Goal: Transaction & Acquisition: Purchase product/service

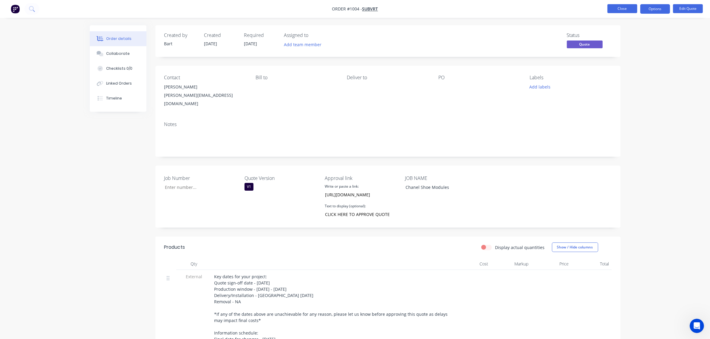
click at [626, 8] on button "Close" at bounding box center [622, 8] width 30 height 9
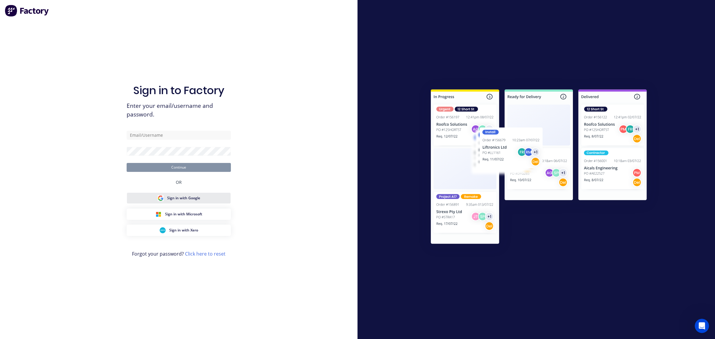
click at [179, 196] on span "Sign in with Google" at bounding box center [183, 197] width 33 height 5
click at [156, 136] on input "text" at bounding box center [179, 135] width 104 height 9
type input "[PERSON_NAME][EMAIL_ADDRESS][DOMAIN_NAME]"
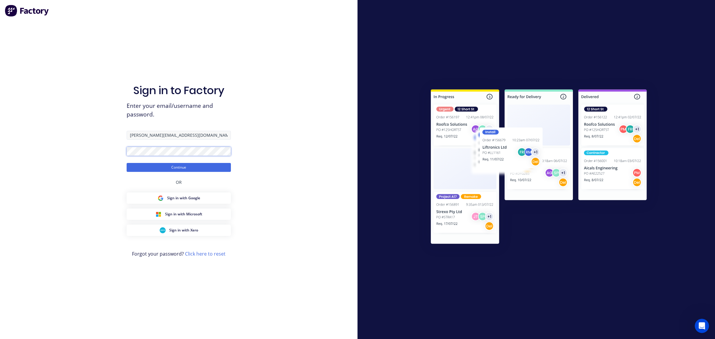
click at [127, 163] on button "Continue" at bounding box center [179, 167] width 104 height 9
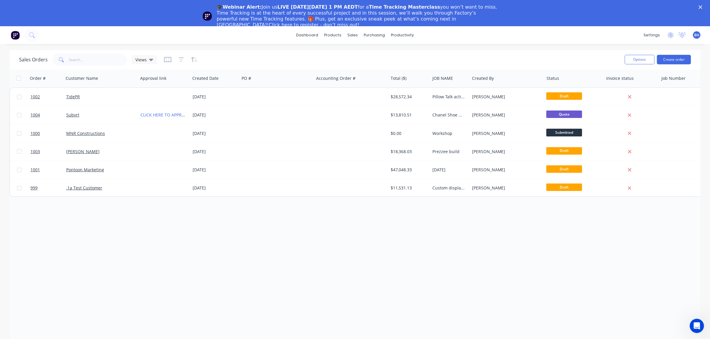
click at [702, 6] on icon "Close" at bounding box center [700, 7] width 4 height 4
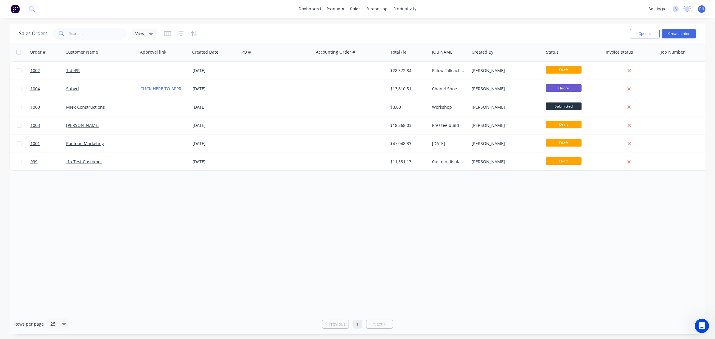
click at [701, 9] on span "BH" at bounding box center [701, 8] width 5 height 5
click at [593, 8] on div "dashboard products sales purchasing productivity dashboard products Product Cat…" at bounding box center [357, 9] width 715 height 18
click at [686, 10] on icon at bounding box center [687, 8] width 5 height 5
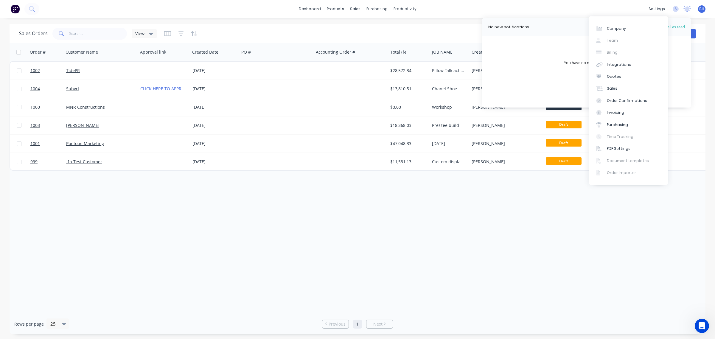
click at [629, 10] on div "dashboard products sales purchasing productivity dashboard products Product Cat…" at bounding box center [357, 9] width 715 height 18
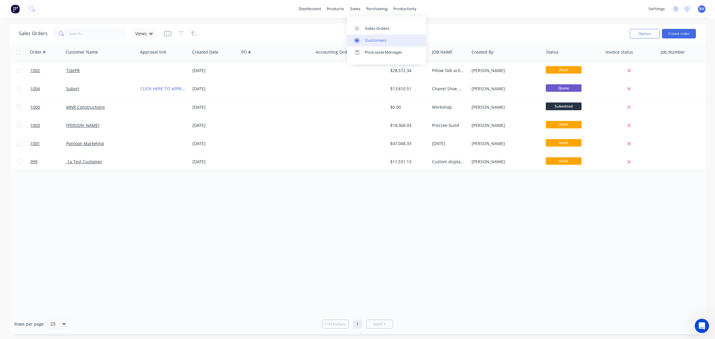
click at [379, 41] on div "Customers" at bounding box center [375, 40] width 21 height 5
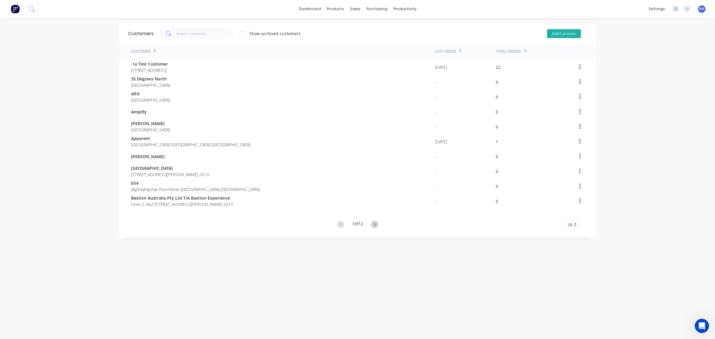
click at [552, 33] on button "Add Customer" at bounding box center [564, 33] width 34 height 9
select select "AU"
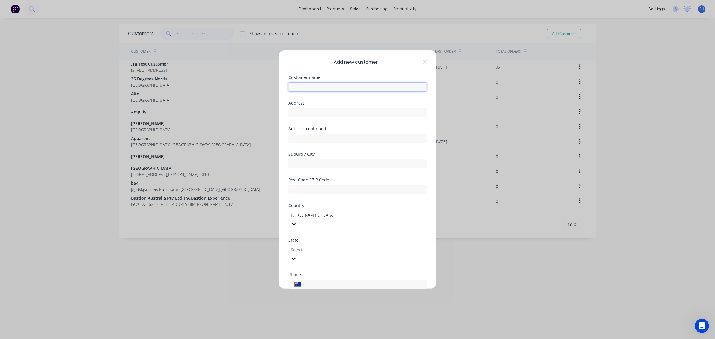
click at [328, 84] on input "text" at bounding box center [357, 87] width 138 height 9
type input "The Event Spot"
click at [307, 246] on div at bounding box center [333, 249] width 86 height 7
click at [306, 280] on div "International [GEOGRAPHIC_DATA] [GEOGRAPHIC_DATA] [GEOGRAPHIC_DATA] [GEOGRAPHIC…" at bounding box center [357, 284] width 138 height 9
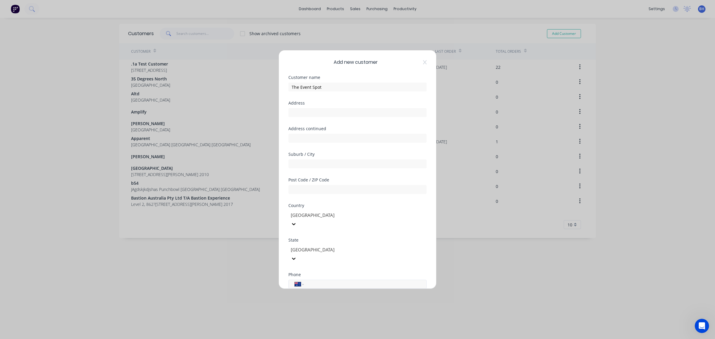
click at [323, 281] on input "tel" at bounding box center [364, 284] width 112 height 7
click at [316, 280] on div "International [GEOGRAPHIC_DATA] [GEOGRAPHIC_DATA] [GEOGRAPHIC_DATA] [GEOGRAPHIC…" at bounding box center [357, 284] width 138 height 9
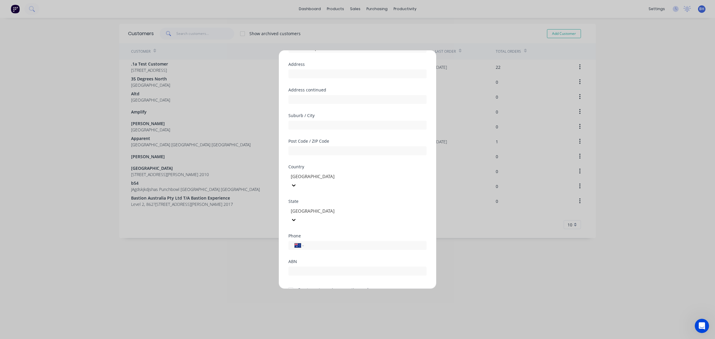
scroll to position [52, 0]
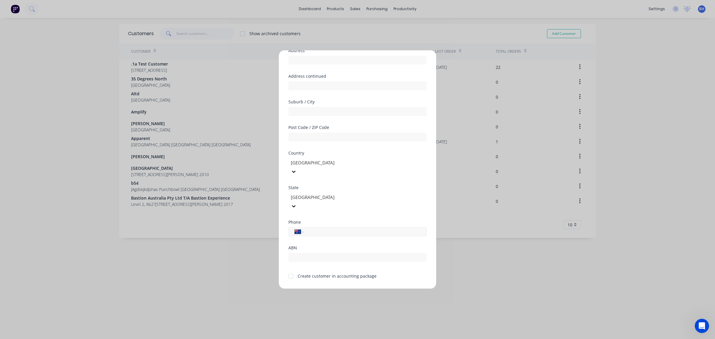
click at [322, 229] on input "tel" at bounding box center [364, 232] width 112 height 7
paste input "0416 349 098"
type input "0416 349 098"
click at [314, 246] on div "ABN" at bounding box center [357, 248] width 138 height 4
click at [337, 289] on button "Save" at bounding box center [338, 294] width 33 height 10
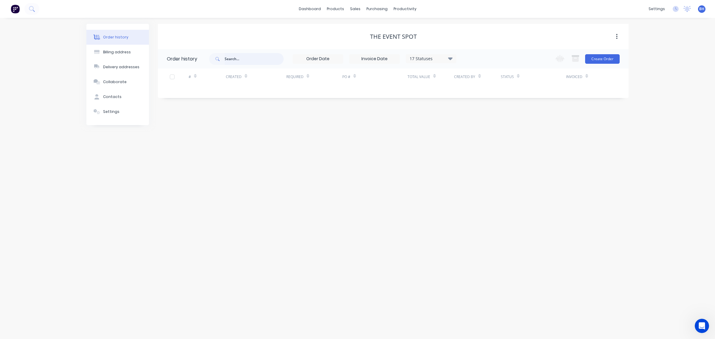
click at [237, 62] on input "text" at bounding box center [254, 59] width 59 height 12
type input "the event spot"
click at [116, 97] on div "Contacts" at bounding box center [112, 96] width 18 height 5
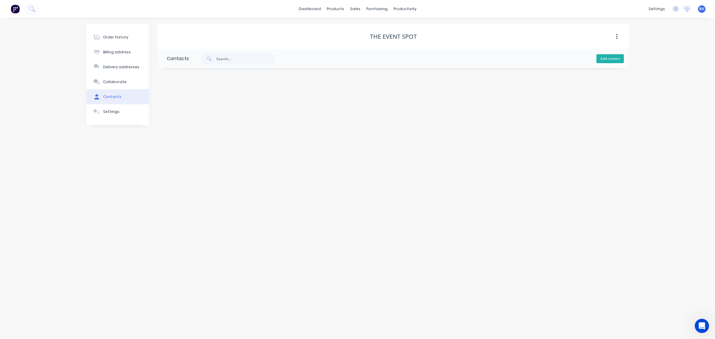
click at [603, 57] on button "Add contact" at bounding box center [610, 58] width 27 height 9
select select "AU"
click at [201, 99] on input "text" at bounding box center [215, 102] width 97 height 9
type input "[PERSON_NAME]"
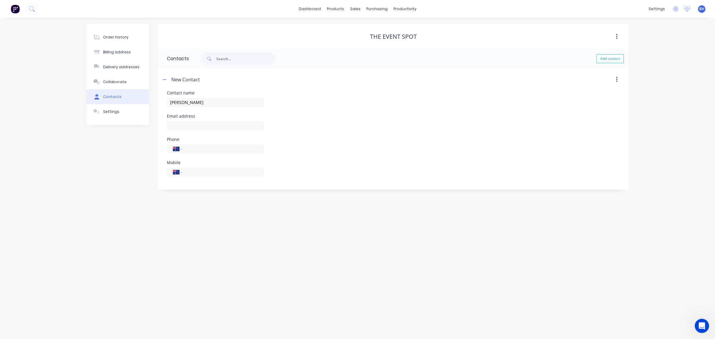
select select "AU"
click at [209, 125] on input "text" at bounding box center [215, 125] width 97 height 9
paste input "[PERSON_NAME][EMAIL_ADDRESS][DOMAIN_NAME]"
type input "[PERSON_NAME][EMAIL_ADDRESS][DOMAIN_NAME]"
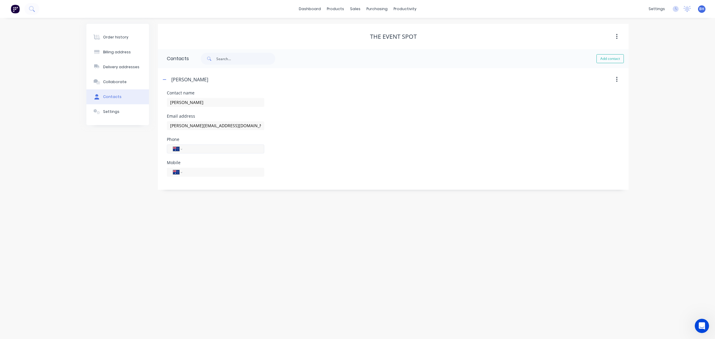
click at [197, 149] on input "tel" at bounding box center [223, 148] width 72 height 7
click at [208, 170] on input "tel" at bounding box center [223, 172] width 72 height 7
paste input "tel"
click at [207, 172] on input "tel" at bounding box center [223, 172] width 72 height 7
paste input "0416 349 098"
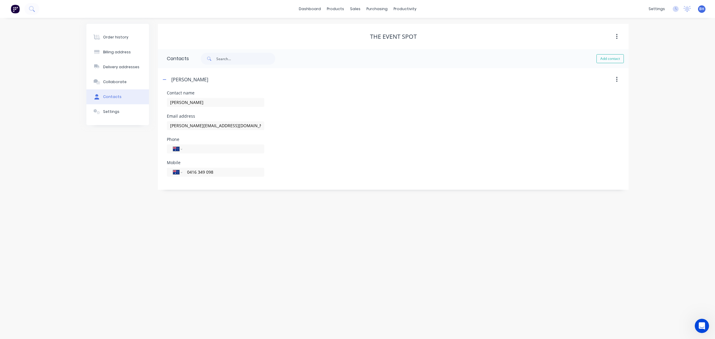
type input "0416 349 098"
click at [267, 172] on div "Mobile International [GEOGRAPHIC_DATA] [GEOGRAPHIC_DATA] [GEOGRAPHIC_DATA] [GEO…" at bounding box center [393, 172] width 453 height 23
drag, startPoint x: 278, startPoint y: 98, endPoint x: 164, endPoint y: 66, distance: 118.4
click at [278, 98] on div "Contact name [PERSON_NAME]" at bounding box center [393, 102] width 453 height 23
click at [375, 30] on div "Sales Orders" at bounding box center [377, 28] width 24 height 5
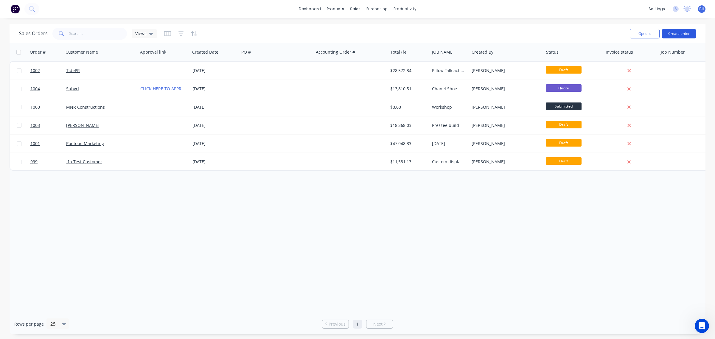
click at [675, 33] on button "Create order" at bounding box center [679, 34] width 34 height 10
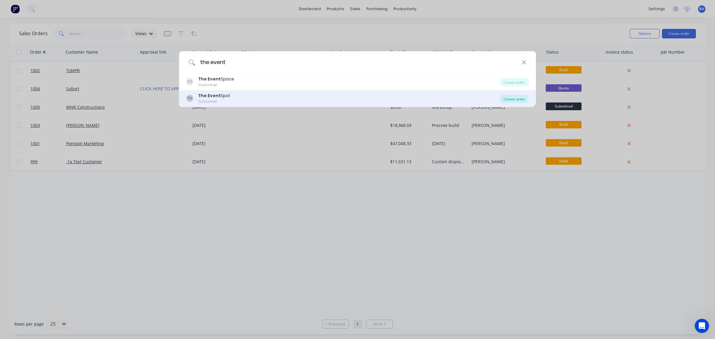
type input "the event"
click at [513, 97] on div "Create order" at bounding box center [514, 99] width 29 height 8
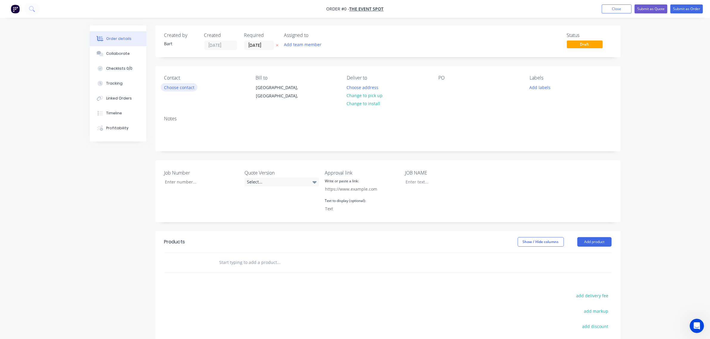
click at [184, 85] on button "Choose contact" at bounding box center [179, 87] width 37 height 8
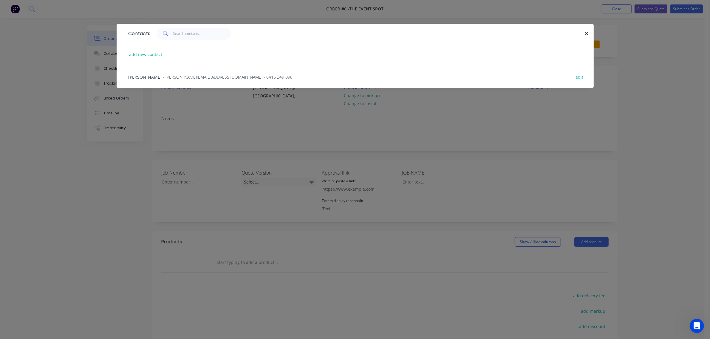
click at [163, 76] on span "- [PERSON_NAME][EMAIL_ADDRESS][DOMAIN_NAME] - 0416 349 098" at bounding box center [228, 77] width 130 height 6
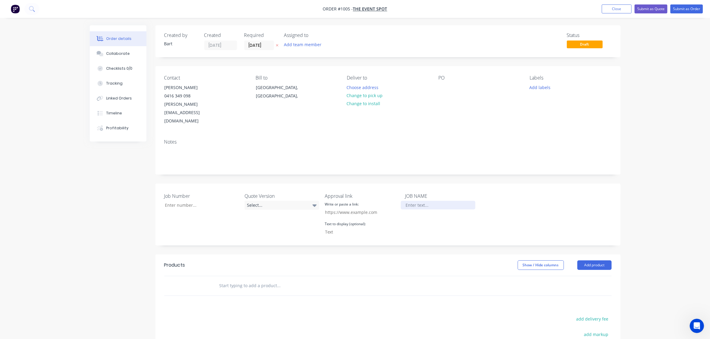
click at [415, 201] on div at bounding box center [438, 205] width 75 height 9
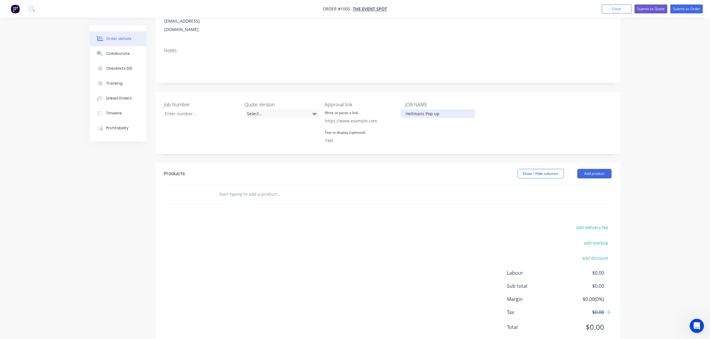
scroll to position [92, 0]
click at [593, 169] on button "Add product" at bounding box center [594, 174] width 34 height 10
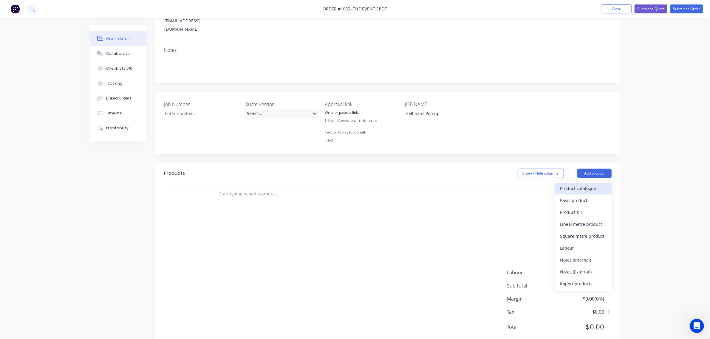
click at [574, 184] on div "Product catalogue" at bounding box center [583, 188] width 46 height 9
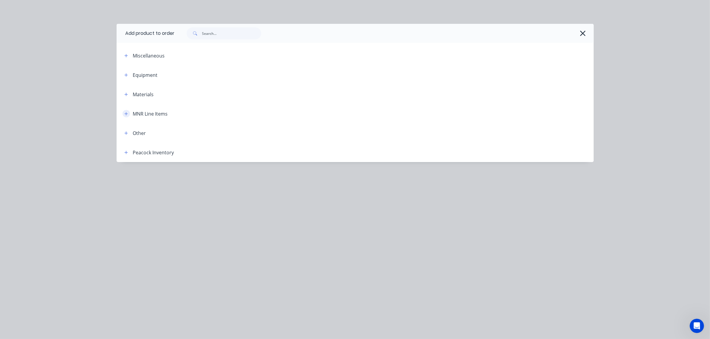
click at [125, 114] on icon "button" at bounding box center [126, 114] width 4 height 4
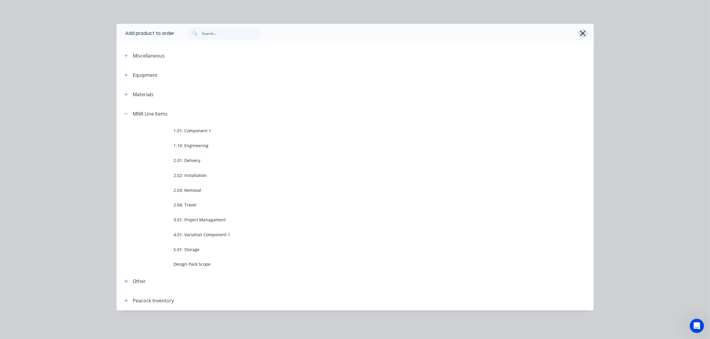
click at [583, 35] on icon "button" at bounding box center [582, 33] width 6 height 8
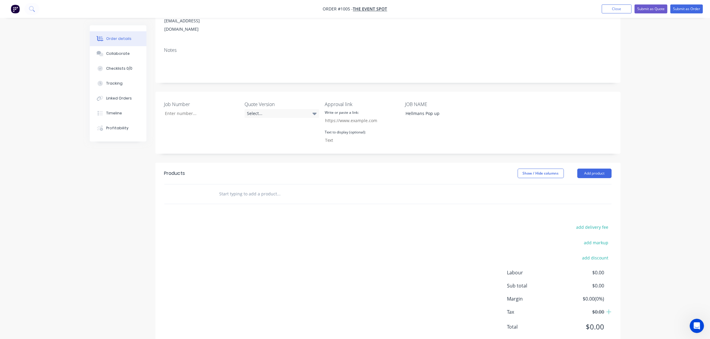
click at [227, 188] on input "text" at bounding box center [278, 194] width 119 height 12
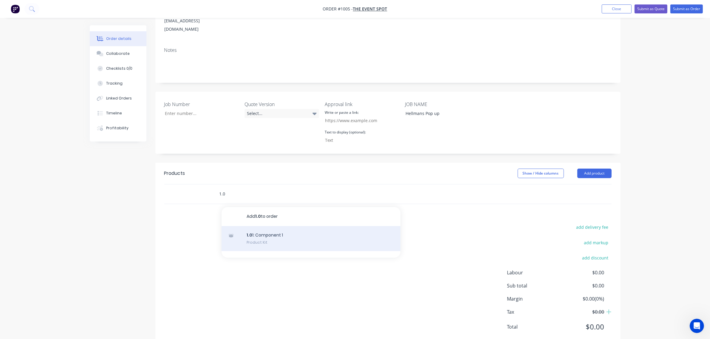
type input "1.0"
click at [268, 226] on div "1.0 1: Component 1 Product Kit" at bounding box center [310, 238] width 179 height 25
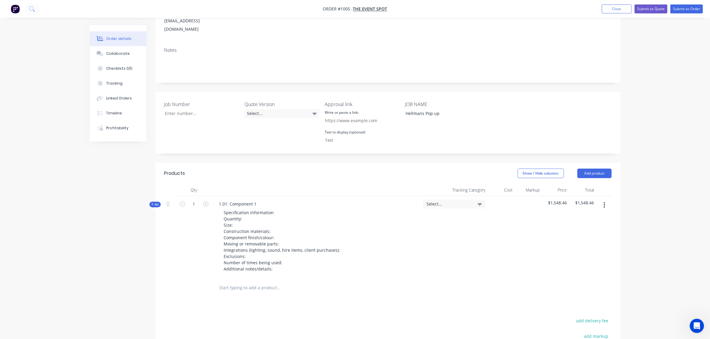
click at [251, 282] on input "text" at bounding box center [278, 288] width 119 height 12
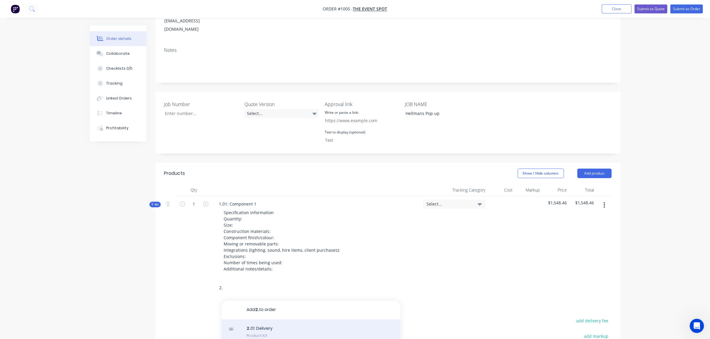
scroll to position [0, 0]
type input "2."
click at [260, 320] on div "2. 01: Delivery Product Kit" at bounding box center [310, 332] width 179 height 25
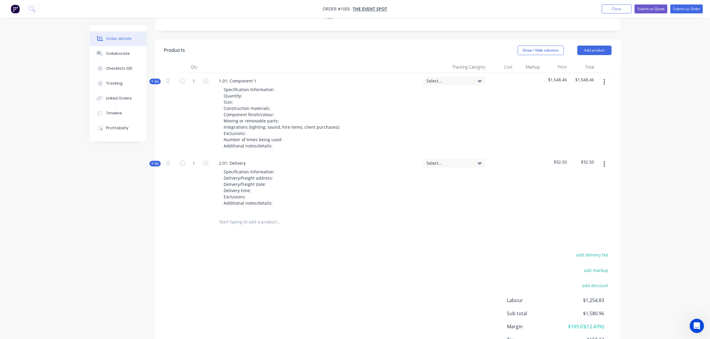
scroll to position [215, 0]
click at [242, 215] on input "text" at bounding box center [278, 221] width 119 height 12
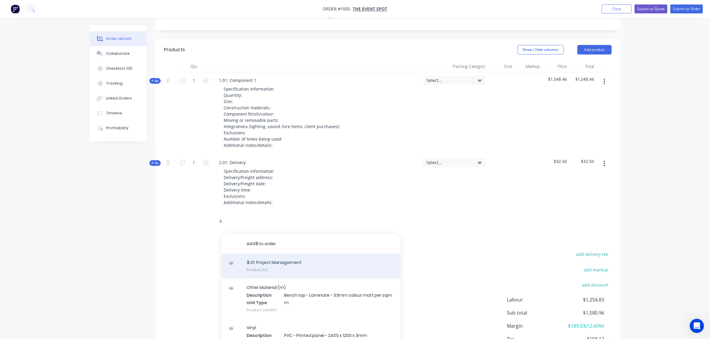
type input "3."
click at [278, 254] on div "3. 01: Project Managament Product Kit" at bounding box center [310, 266] width 179 height 25
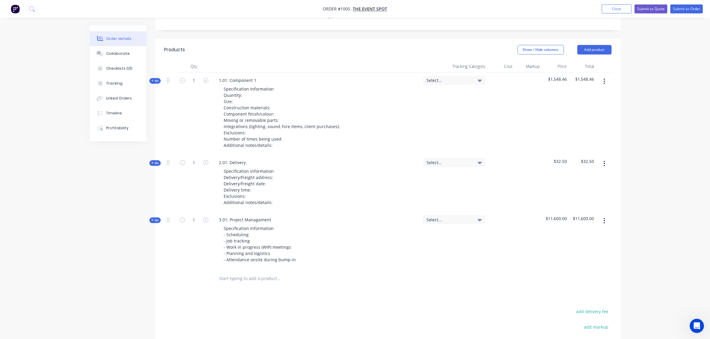
drag, startPoint x: 603, startPoint y: 64, endPoint x: 603, endPoint y: 69, distance: 4.5
click at [603, 76] on button "button" at bounding box center [604, 81] width 14 height 11
click at [577, 117] on div "Duplicate" at bounding box center [583, 121] width 46 height 9
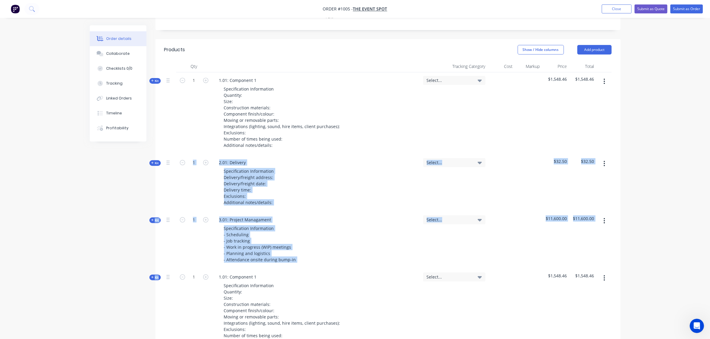
drag, startPoint x: 166, startPoint y: 262, endPoint x: 179, endPoint y: 186, distance: 77.8
click at [183, 148] on div "Kit 1 1.01: Component 1 Specification Information Quantity: Size: Construction …" at bounding box center [387, 211] width 447 height 279
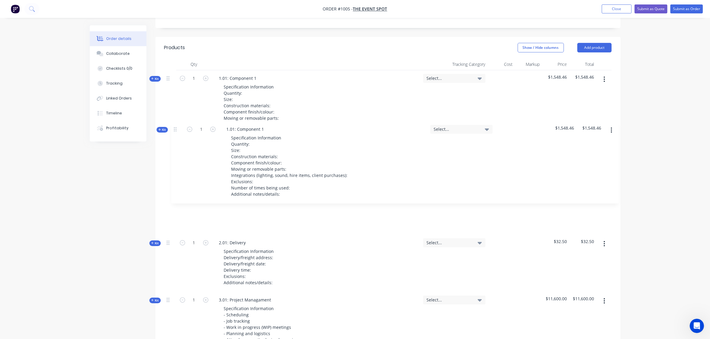
drag, startPoint x: 169, startPoint y: 260, endPoint x: 176, endPoint y: 125, distance: 135.8
click at [176, 125] on div "Kit 1 1.01: Component 1 Specification Information Quantity: Size: Construction …" at bounding box center [387, 209] width 447 height 279
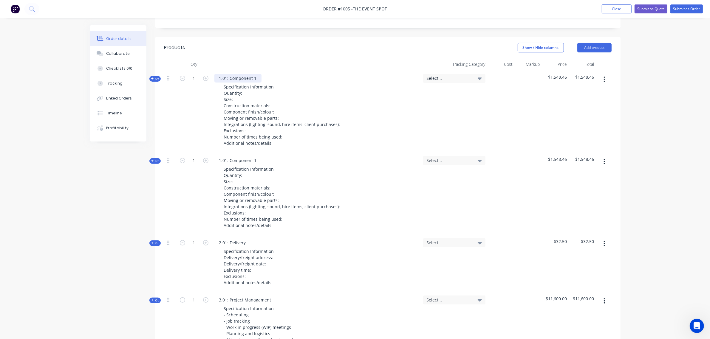
click at [254, 74] on div "1.01: Component 1" at bounding box center [237, 78] width 47 height 9
drag, startPoint x: 256, startPoint y: 60, endPoint x: 229, endPoint y: 63, distance: 27.0
click at [229, 74] on div "1.01: Component 1" at bounding box center [237, 78] width 47 height 9
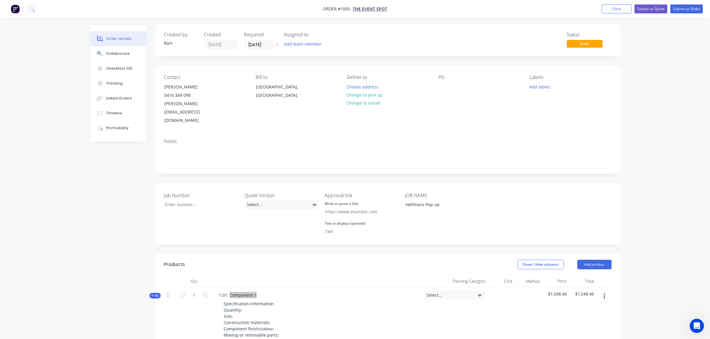
scroll to position [0, 0]
click at [254, 291] on div "1.01: Component 1" at bounding box center [237, 295] width 47 height 9
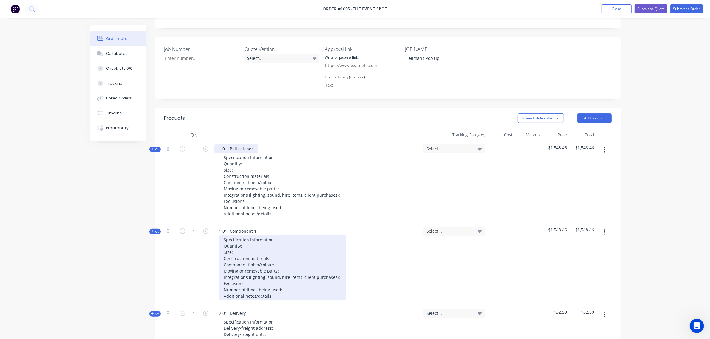
scroll to position [149, 0]
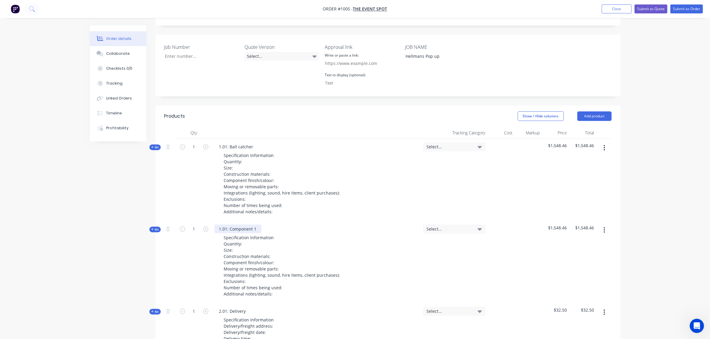
click at [247, 225] on div "1.01: Component 1" at bounding box center [237, 229] width 47 height 9
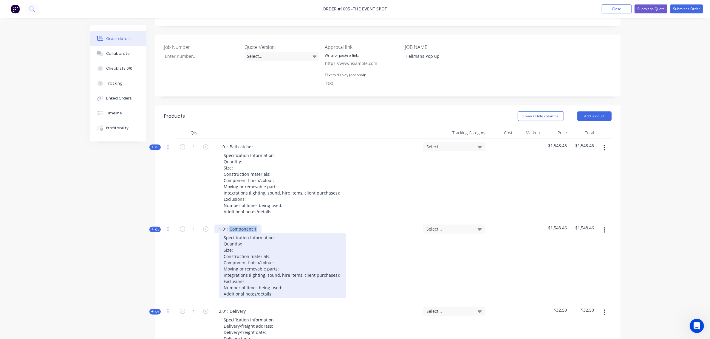
drag, startPoint x: 245, startPoint y: 217, endPoint x: 229, endPoint y: 220, distance: 17.0
click at [229, 221] on div "1.01: Component 1 Specification Information Quantity: Size: Construction materi…" at bounding box center [316, 262] width 209 height 82
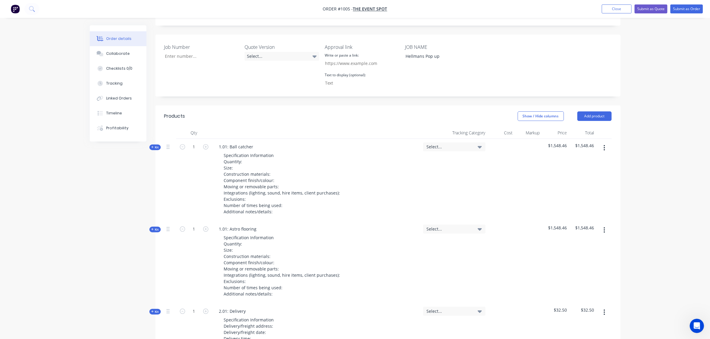
drag, startPoint x: 159, startPoint y: 213, endPoint x: 170, endPoint y: 213, distance: 11.3
click at [159, 227] on div "Kit" at bounding box center [154, 230] width 11 height 6
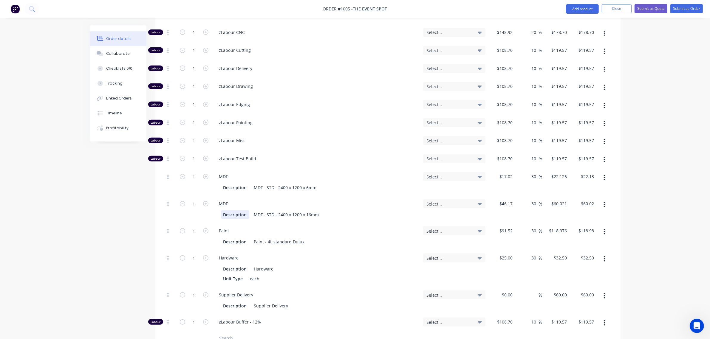
scroll to position [447, 0]
click at [195, 198] on input "1" at bounding box center [193, 202] width 15 height 9
click at [605, 198] on button "button" at bounding box center [604, 203] width 14 height 11
click at [582, 239] on div "Delete" at bounding box center [583, 243] width 46 height 9
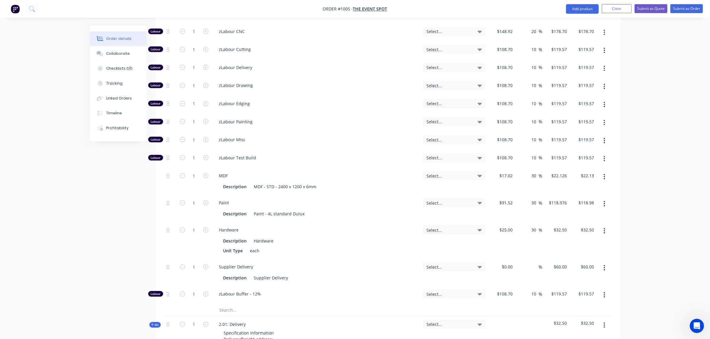
scroll to position [449, 0]
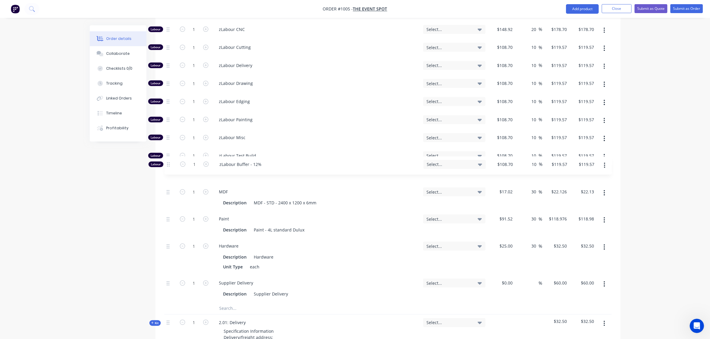
drag, startPoint x: 167, startPoint y: 280, endPoint x: 169, endPoint y: 154, distance: 125.5
click at [169, 154] on div "Labour 1 zLabour Building Select... $108.70 $108.70 10 10 % $119.57 $119.57 $11…" at bounding box center [387, 152] width 447 height 299
click at [238, 302] on input "text" at bounding box center [278, 308] width 119 height 12
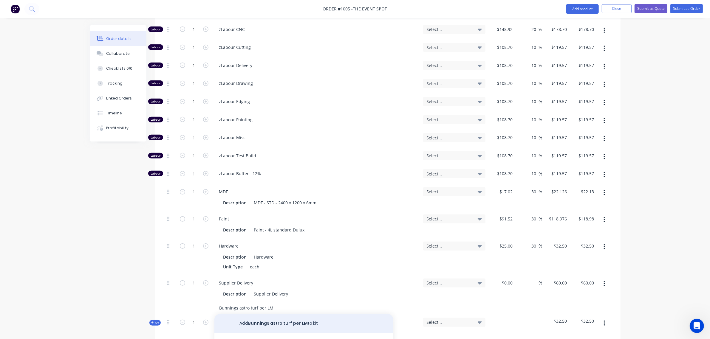
type input "Bunnings astro turf per LM"
click at [271, 314] on button "Add Bunnings astro turf per LM to kit" at bounding box center [303, 323] width 179 height 19
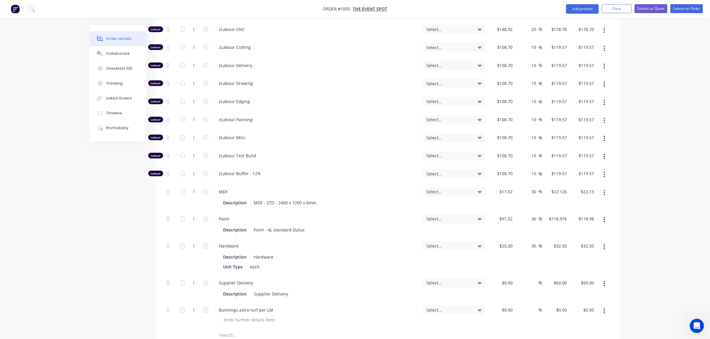
click at [460, 307] on span "Select..." at bounding box center [448, 310] width 45 height 6
click at [388, 284] on div "Supplier Delivery Description Supplier Delivery" at bounding box center [316, 288] width 209 height 27
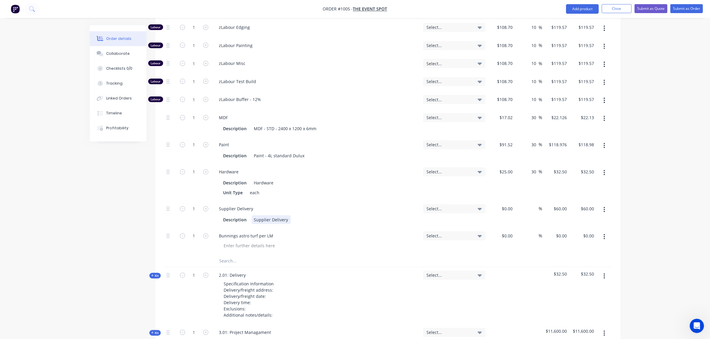
scroll to position [524, 0]
click at [479, 232] on icon at bounding box center [479, 235] width 4 height 7
click at [391, 210] on div "Supplier Delivery Description Supplier Delivery" at bounding box center [316, 214] width 209 height 27
click at [512, 231] on input at bounding box center [508, 235] width 14 height 9
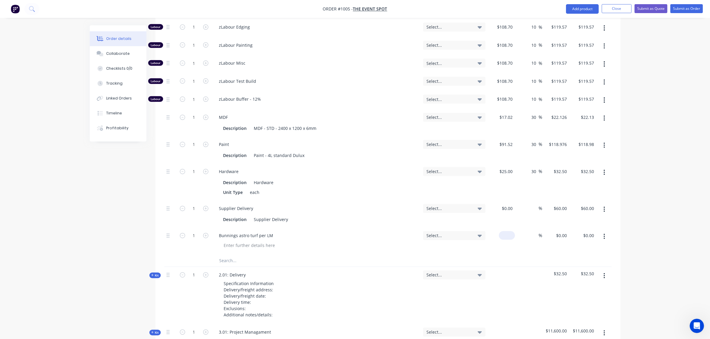
click at [512, 231] on input at bounding box center [508, 235] width 14 height 9
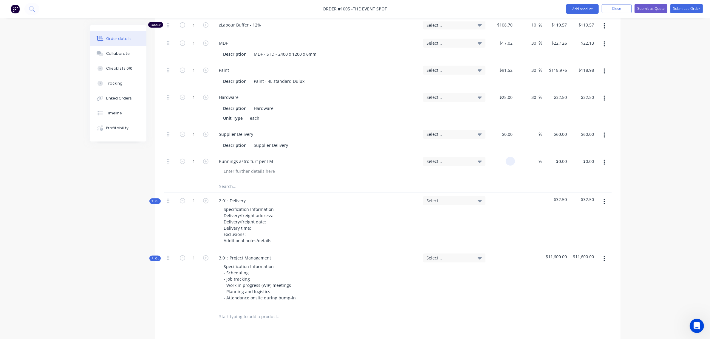
scroll to position [598, 0]
type input "$112.00"
click at [533, 157] on input at bounding box center [534, 161] width 7 height 9
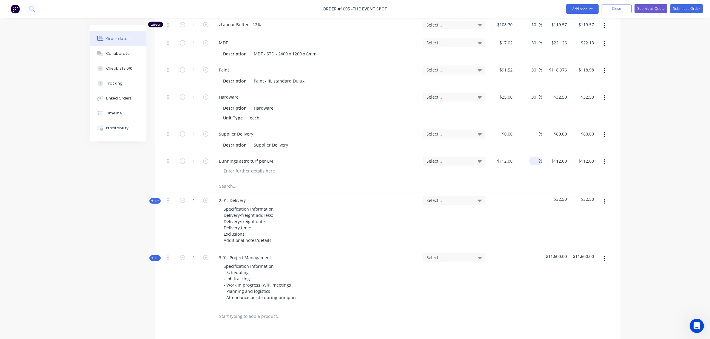
click at [533, 157] on input at bounding box center [534, 161] width 7 height 9
type input "30"
type input "$145.60"
click at [528, 126] on div "%" at bounding box center [528, 139] width 27 height 27
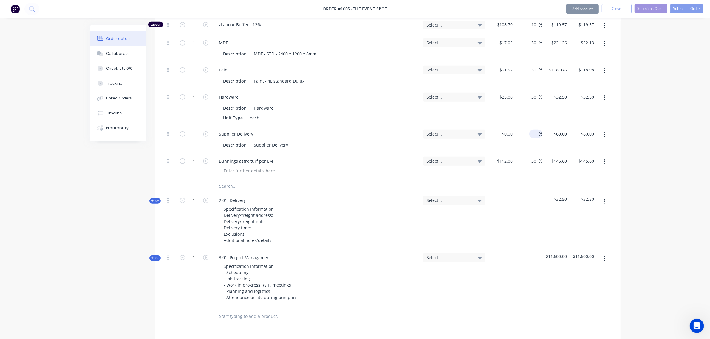
click at [532, 130] on input at bounding box center [534, 134] width 7 height 9
type input "30"
type input "$0.00"
click at [503, 126] on div "$0.00" at bounding box center [501, 139] width 27 height 27
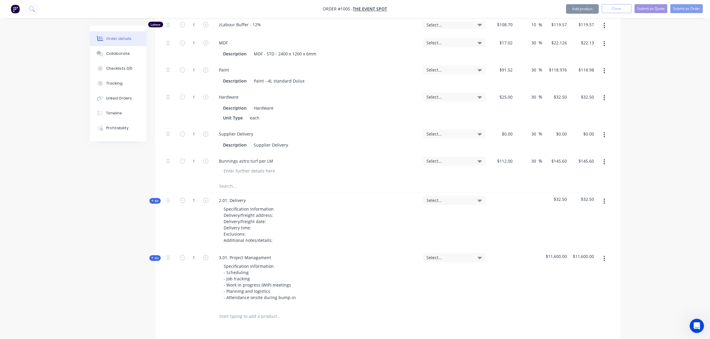
click at [503, 126] on div "$0.00 $0.00" at bounding box center [501, 139] width 27 height 27
click at [509, 130] on input "0" at bounding box center [511, 134] width 7 height 9
type input "$50.00"
type input "$65.00"
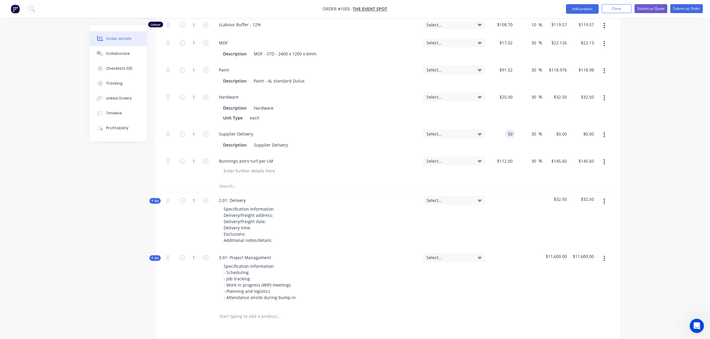
type input "$65.00"
click at [506, 98] on div "$25.00 $25.00" at bounding box center [501, 107] width 27 height 37
click at [193, 157] on input "1" at bounding box center [193, 161] width 15 height 9
type input "4"
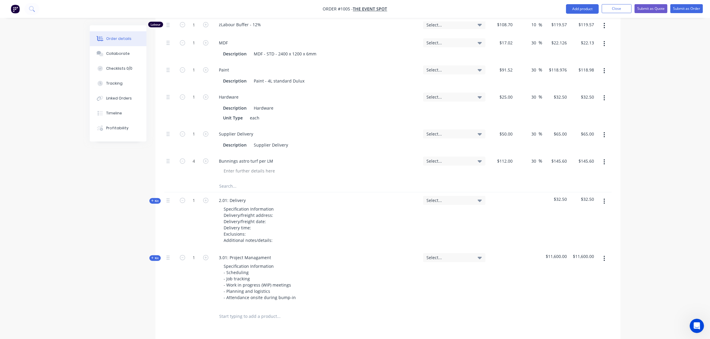
type input "$582.40"
click at [356, 157] on div "Bunnings astro turf per LM" at bounding box center [316, 161] width 204 height 9
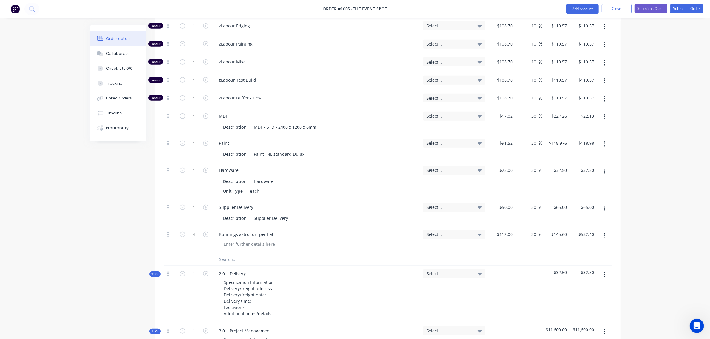
scroll to position [524, 0]
click at [190, 167] on input "1" at bounding box center [193, 171] width 15 height 9
type input "2"
type input "$65.00"
click at [194, 140] on input "1" at bounding box center [193, 144] width 15 height 9
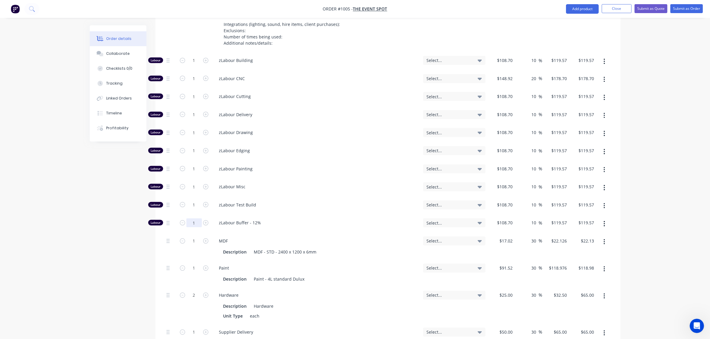
click at [193, 218] on input "1" at bounding box center [193, 222] width 15 height 9
type input "0"
type input "$0.00"
click at [188, 201] on input "1" at bounding box center [193, 205] width 15 height 9
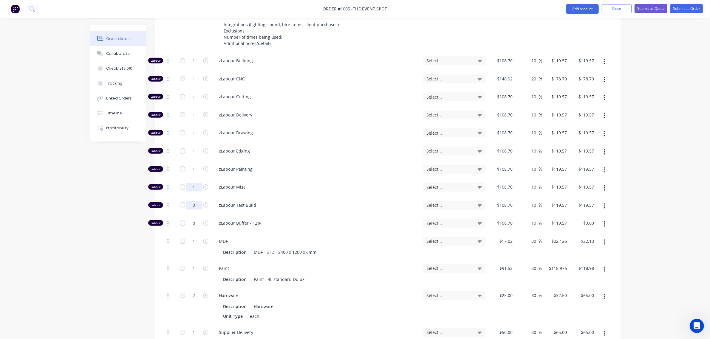
type input "0"
type input "$0.00"
click at [191, 183] on input "1" at bounding box center [193, 187] width 15 height 9
type input "0.5"
type input "$59.79"
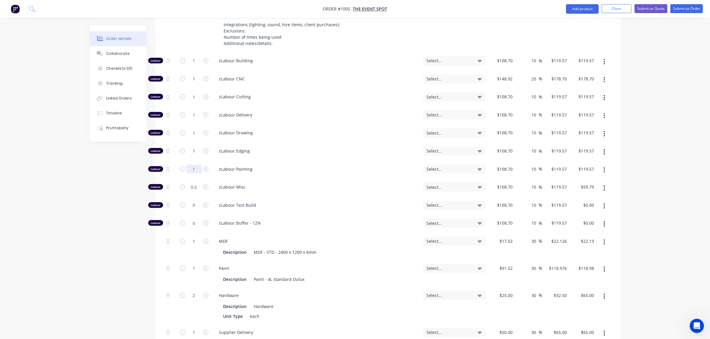
click at [191, 165] on input "1" at bounding box center [193, 169] width 15 height 9
click at [192, 147] on input "1" at bounding box center [193, 151] width 15 height 9
type input "0"
type input "$0.00"
click at [193, 128] on input "1" at bounding box center [193, 132] width 15 height 9
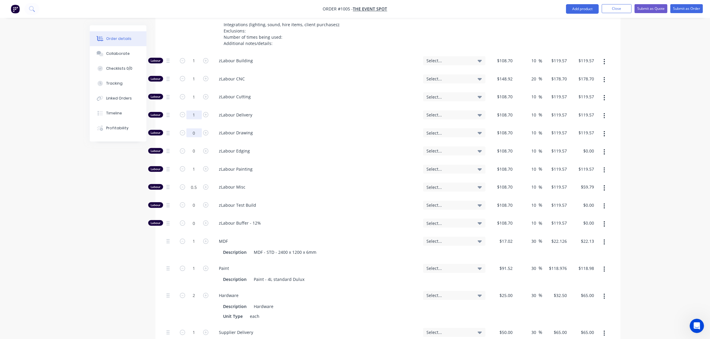
type input "0"
type input "$0.00"
click at [189, 111] on input "1" at bounding box center [193, 115] width 15 height 9
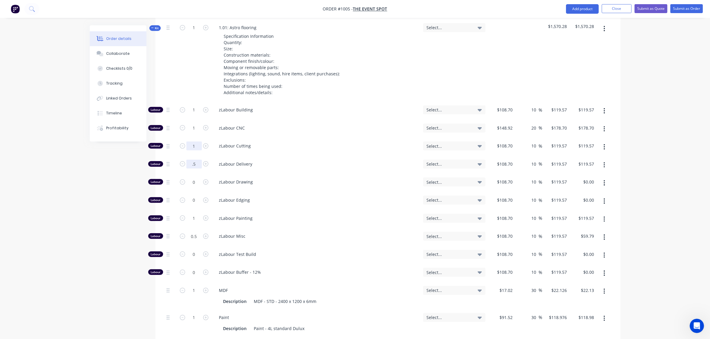
scroll to position [350, 0]
type input "0.5"
type input "$59.79"
click at [192, 142] on input "1" at bounding box center [193, 146] width 15 height 9
click at [191, 124] on input "1" at bounding box center [193, 128] width 15 height 9
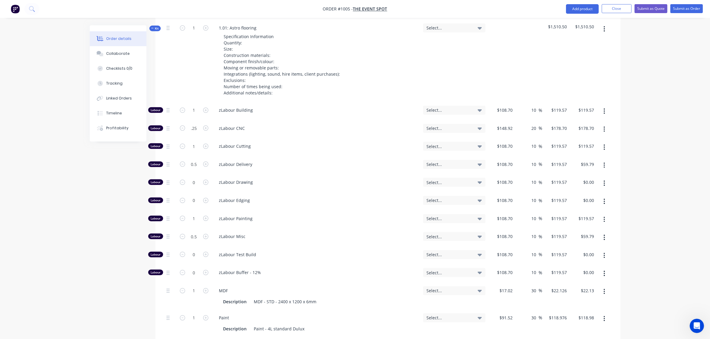
type input "0.25"
type input "$44.68"
click at [218, 125] on div "zLabour CNC" at bounding box center [316, 128] width 204 height 6
click at [192, 178] on input "0" at bounding box center [193, 182] width 15 height 9
click at [193, 286] on input "1" at bounding box center [193, 290] width 15 height 9
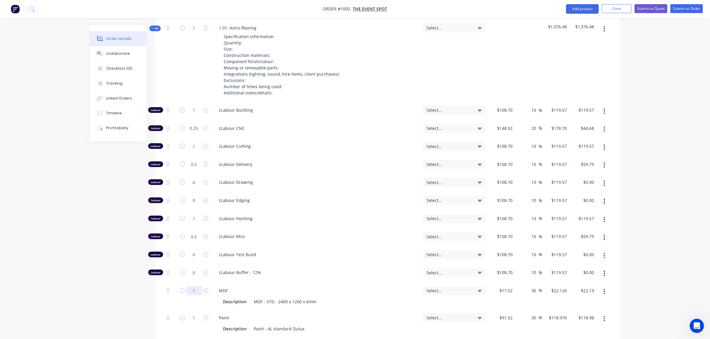
click at [193, 286] on input "1" at bounding box center [193, 290] width 15 height 9
type input "3"
type input "$66.38"
click at [193, 124] on input "0.25" at bounding box center [193, 128] width 15 height 9
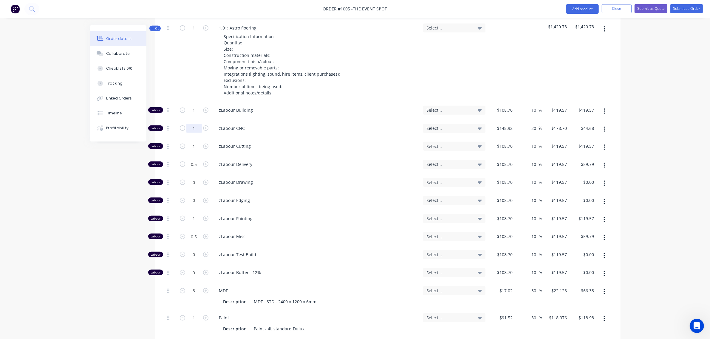
type input "1"
type input "$178.70"
click at [312, 125] on span "zLabour CNC" at bounding box center [318, 128] width 199 height 6
click at [191, 178] on input "0" at bounding box center [193, 182] width 15 height 9
click at [191, 178] on input "2" at bounding box center [193, 182] width 15 height 9
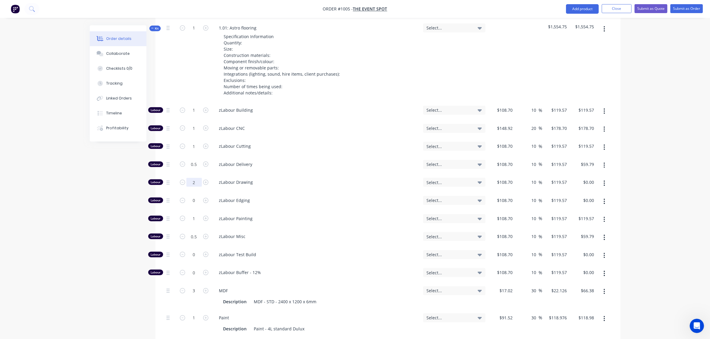
click at [191, 178] on input "2" at bounding box center [193, 182] width 15 height 9
type input "1"
type input "$119.57"
click at [191, 106] on input "1" at bounding box center [193, 110] width 15 height 9
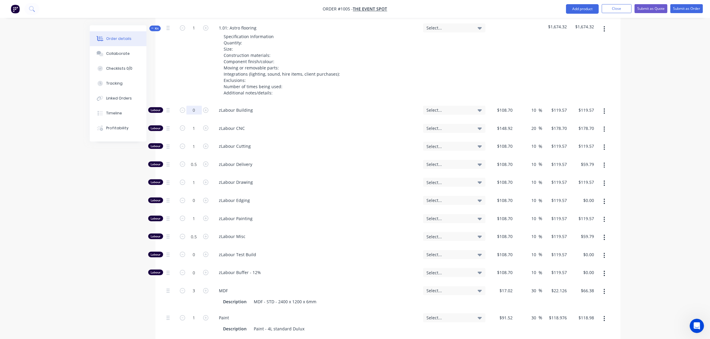
type input "0"
type input "$0.00"
click at [254, 120] on div "zLabour CNC" at bounding box center [316, 129] width 209 height 18
click at [192, 214] on input "1" at bounding box center [193, 218] width 15 height 9
type input "2"
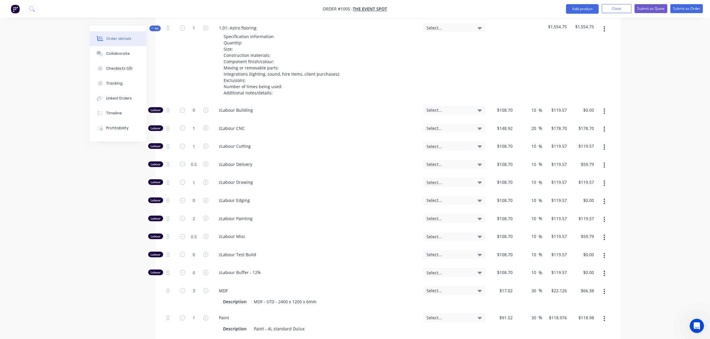
type input "$239.14"
click at [283, 197] on span "zLabour Edging" at bounding box center [318, 200] width 199 height 6
click at [191, 232] on input "0.5" at bounding box center [193, 236] width 15 height 9
type input "1"
type input "$119.57"
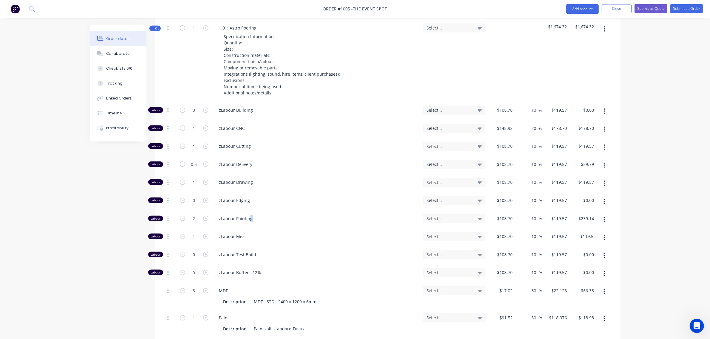
click at [252, 211] on div "zLabour Painting" at bounding box center [316, 220] width 209 height 18
click at [294, 211] on div "zLabour Painting" at bounding box center [316, 220] width 209 height 18
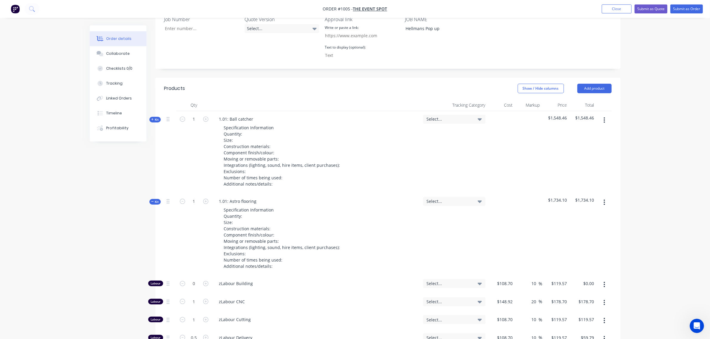
scroll to position [176, 0]
click at [154, 200] on span "Kit" at bounding box center [155, 202] width 8 height 4
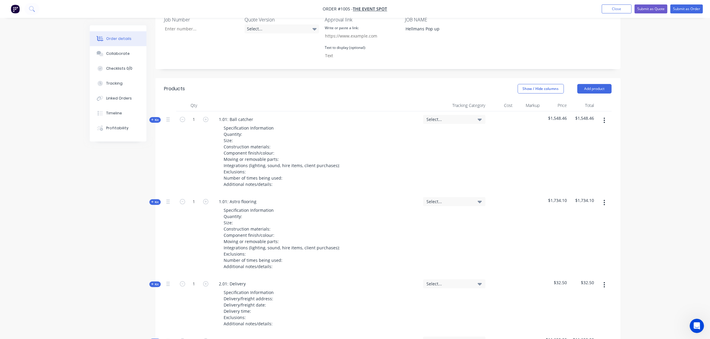
click at [155, 118] on span "Kit" at bounding box center [155, 120] width 8 height 4
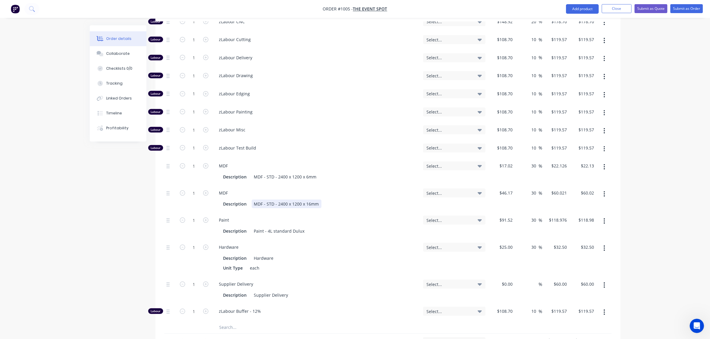
scroll to position [375, 0]
click at [192, 161] on input "1" at bounding box center [193, 165] width 15 height 9
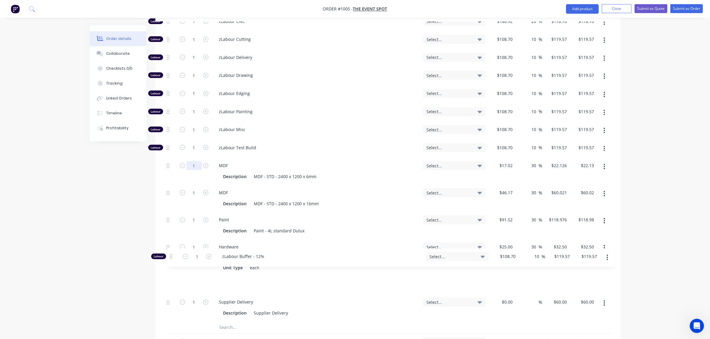
scroll to position [377, 0]
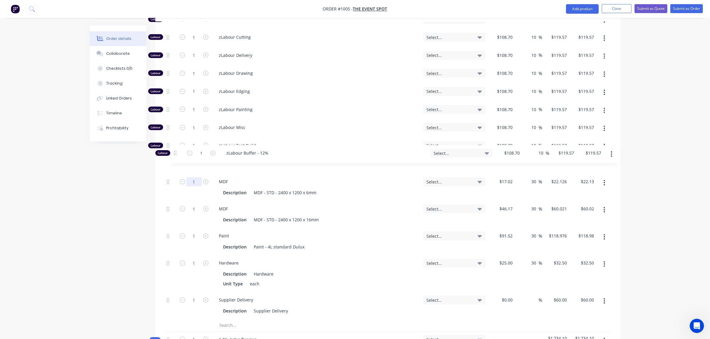
drag, startPoint x: 169, startPoint y: 295, endPoint x: 176, endPoint y: 148, distance: 147.7
click at [176, 148] on div "Labour 1 zLabour Building Select... $108.70 $108.70 10 10 % $119.57 $119.57 $11…" at bounding box center [387, 156] width 447 height 326
click at [228, 319] on input "text" at bounding box center [278, 325] width 119 height 12
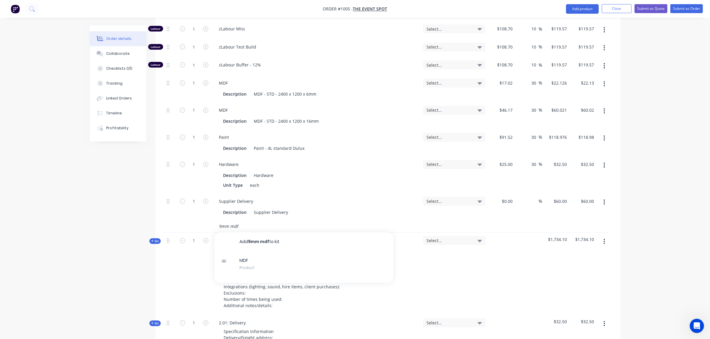
click at [243, 221] on input "9mm mdf" at bounding box center [278, 227] width 119 height 12
click at [243, 220] on input "9mm mdf" at bounding box center [278, 226] width 119 height 12
drag, startPoint x: 243, startPoint y: 211, endPoint x: 224, endPoint y: 214, distance: 19.1
click at [242, 220] on input "9mm mdf" at bounding box center [278, 226] width 119 height 12
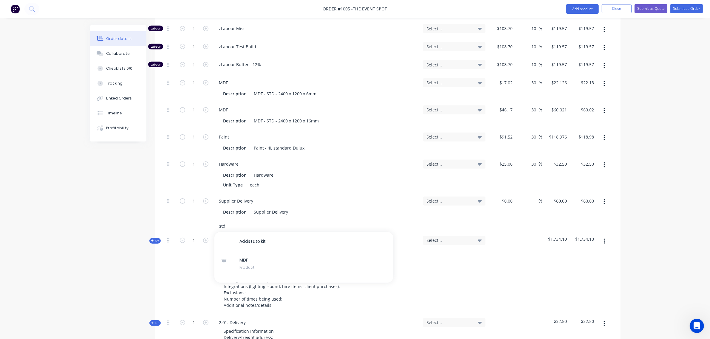
click at [239, 220] on input "std" at bounding box center [278, 226] width 119 height 12
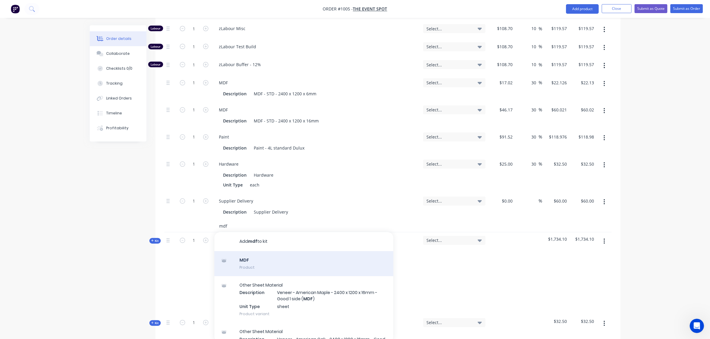
type input "mdf"
click at [255, 251] on div "MDF Product" at bounding box center [303, 263] width 179 height 25
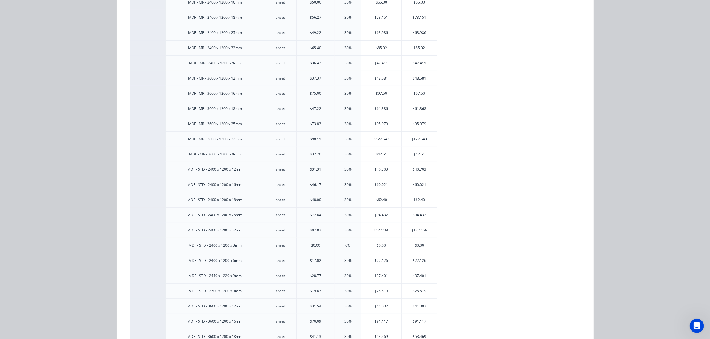
scroll to position [198, 0]
click at [379, 277] on div "$37.401" at bounding box center [381, 275] width 40 height 15
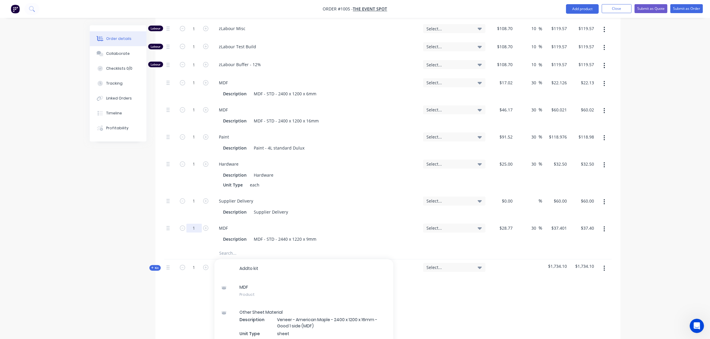
click at [191, 224] on input "1" at bounding box center [193, 228] width 15 height 9
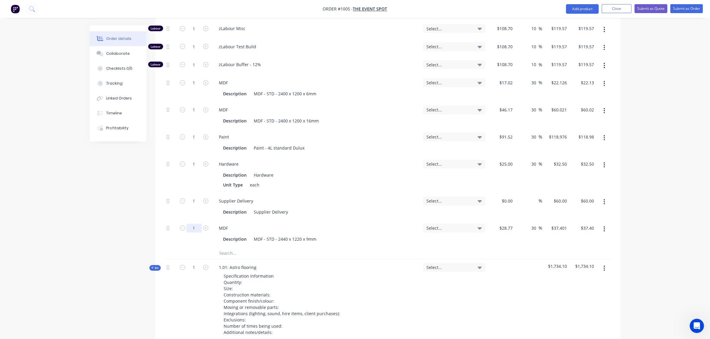
click at [191, 224] on input "1" at bounding box center [193, 228] width 15 height 9
type input "2"
type input "$74.80"
click at [235, 247] on input "text" at bounding box center [278, 253] width 119 height 12
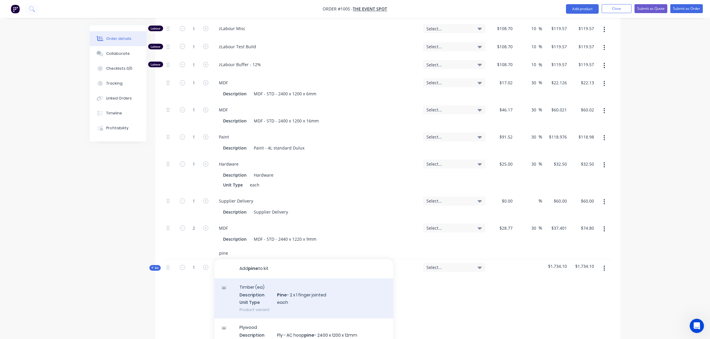
type input "pine"
click at [259, 288] on div "Timber (ea) Description Pine - 2 x 1 finger jointed Unit Type each Product vari…" at bounding box center [303, 298] width 179 height 40
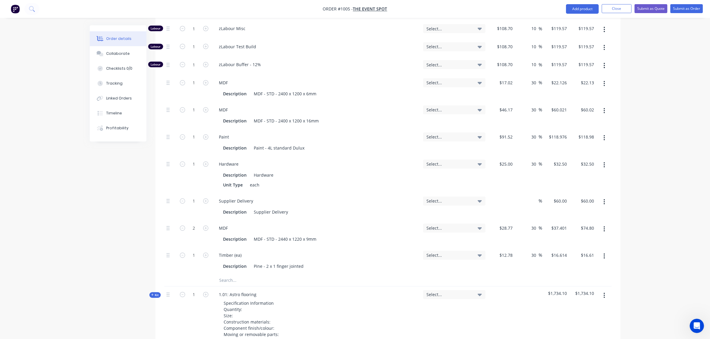
click at [502, 193] on div "$0.00" at bounding box center [501, 206] width 27 height 27
type input "$50.00"
click at [537, 197] on input at bounding box center [534, 201] width 7 height 9
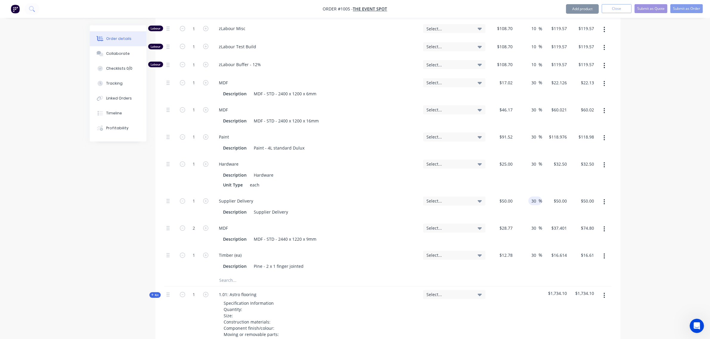
type input "30"
type input "$65.00"
click at [526, 166] on div "30 30 %" at bounding box center [528, 174] width 27 height 37
click at [190, 160] on input "1" at bounding box center [193, 164] width 15 height 9
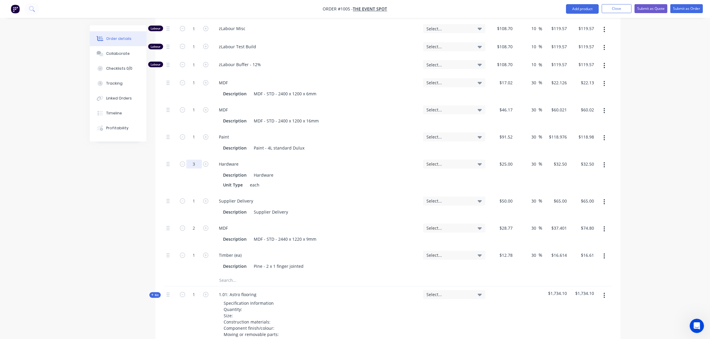
type input "3"
type input "$97.50"
click at [237, 274] on input "text" at bounding box center [278, 280] width 119 height 12
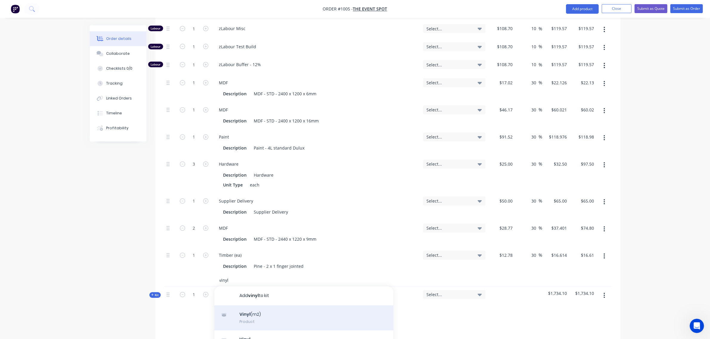
type input "vinyl"
click at [261, 305] on div "Vinyl (m2) Product" at bounding box center [303, 317] width 179 height 25
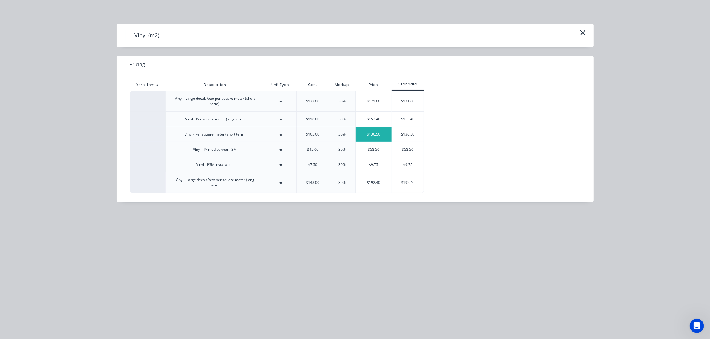
click at [376, 133] on div "$136.50" at bounding box center [374, 134] width 36 height 15
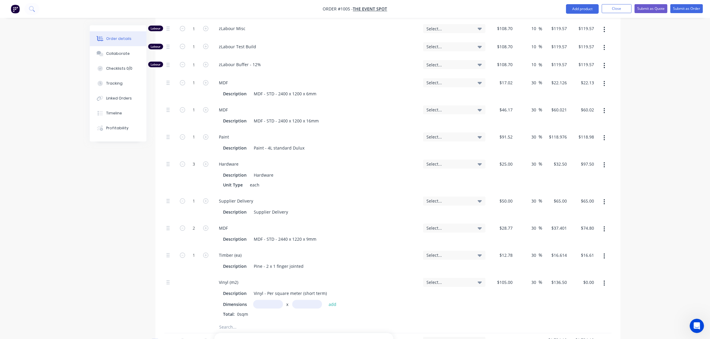
click at [276, 300] on input "text" at bounding box center [268, 304] width 30 height 9
type input "1.5"
click at [325, 300] on button "add" at bounding box center [332, 304] width 14 height 8
click at [276, 300] on input "text" at bounding box center [268, 304] width 30 height 9
type input "1.5m"
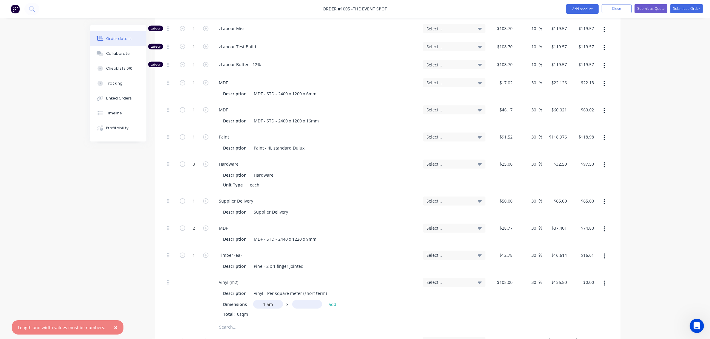
click at [311, 300] on input "text" at bounding box center [307, 304] width 30 height 9
type input "1.5"
click at [325, 300] on button "add" at bounding box center [332, 304] width 14 height 8
type input "$307.13"
click at [503, 278] on div "105 105" at bounding box center [508, 282] width 13 height 9
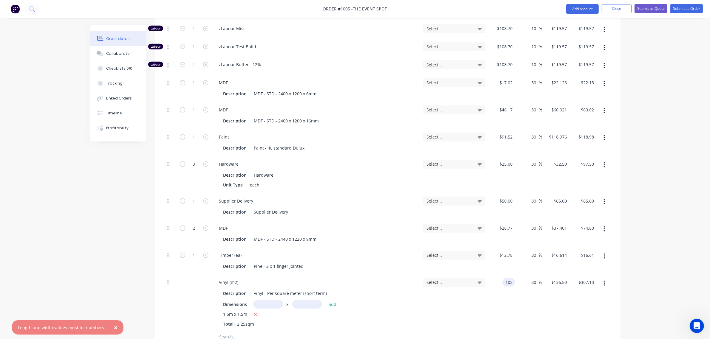
click at [503, 278] on div "105 105" at bounding box center [508, 282] width 13 height 9
type input "$135.00"
type input "$175.50"
type input "$394.88"
click at [409, 261] on div "Description Pine - 2 x 1 finger jointed" at bounding box center [316, 266] width 204 height 10
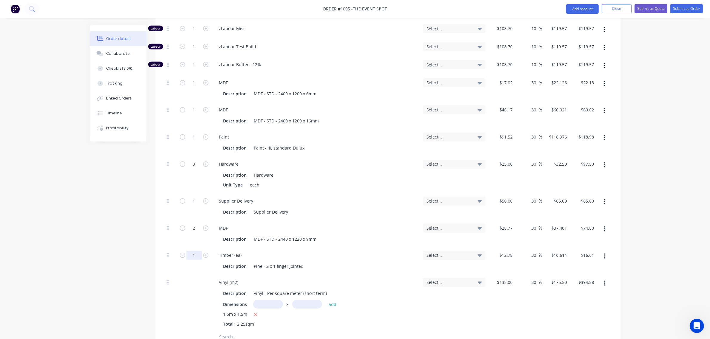
click at [191, 251] on input "1" at bounding box center [193, 255] width 15 height 9
type input "2"
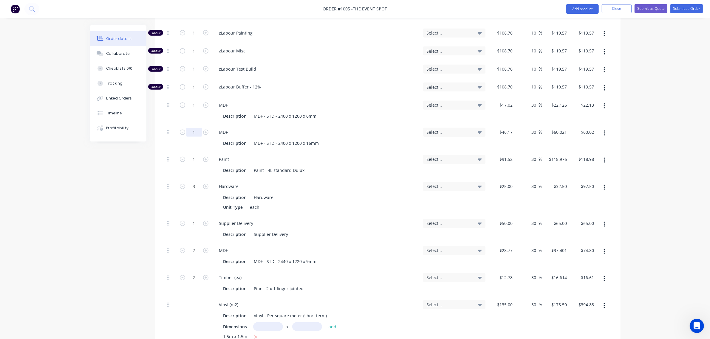
type input "$33.23"
click at [191, 128] on input "1" at bounding box center [193, 132] width 15 height 9
type input "2"
type input "$120.04"
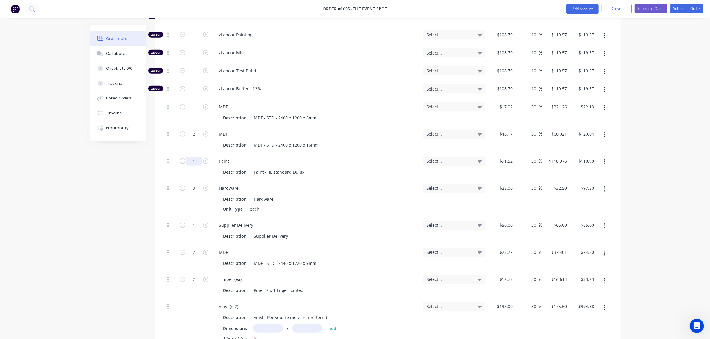
click at [192, 157] on input "1" at bounding box center [193, 161] width 15 height 9
type input "1.5"
type input "$178.46"
click at [312, 157] on div "Paint" at bounding box center [316, 161] width 204 height 9
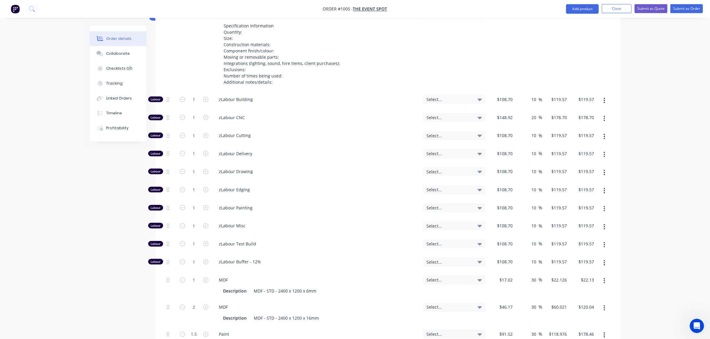
scroll to position [278, 0]
click at [191, 96] on input "1" at bounding box center [193, 100] width 15 height 9
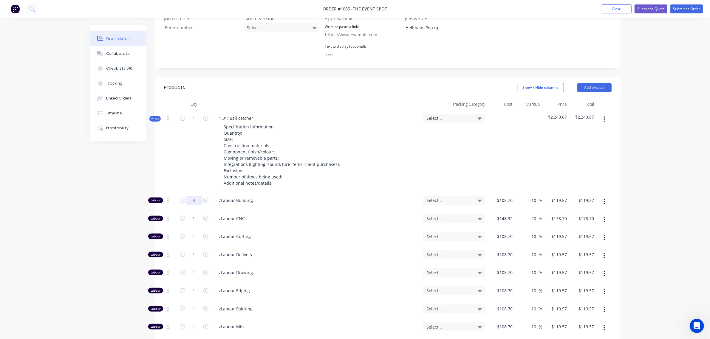
scroll to position [178, 0]
type input "4"
type input "$478.28"
click at [189, 214] on input "1" at bounding box center [193, 218] width 15 height 9
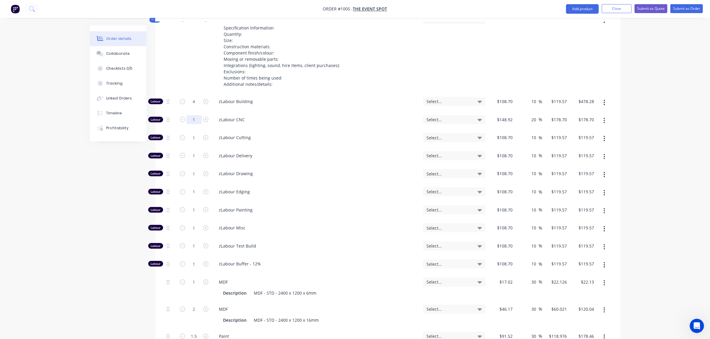
scroll to position [278, 0]
click at [191, 132] on input "1" at bounding box center [193, 136] width 15 height 9
type input "0.5"
type input "$59.79"
click at [191, 150] on input "1" at bounding box center [193, 154] width 15 height 9
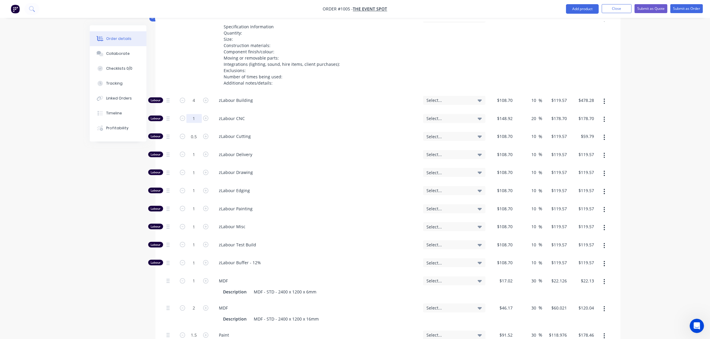
click at [192, 114] on input "1" at bounding box center [193, 118] width 15 height 9
type input "0.5"
type input "$89.35"
click at [191, 150] on input "1" at bounding box center [193, 154] width 15 height 9
type input "0.5"
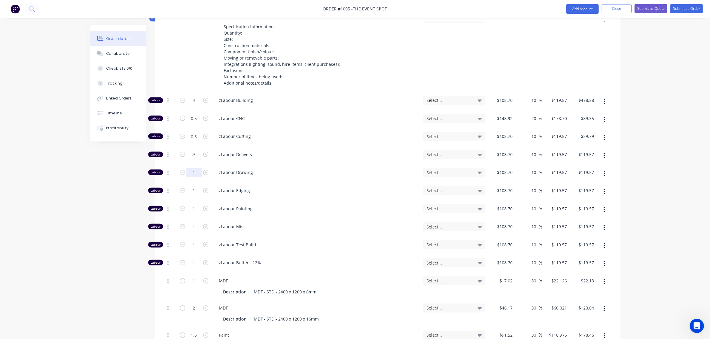
type input "$59.79"
click at [188, 168] on input "1" at bounding box center [193, 172] width 15 height 9
type input "3"
click at [188, 168] on input "3" at bounding box center [193, 172] width 15 height 9
type input "4"
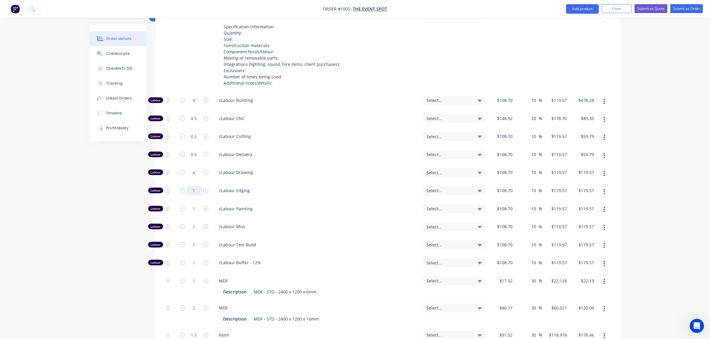
type input "$478.28"
click at [194, 186] on input "1" at bounding box center [193, 190] width 15 height 9
type input "0"
type input "$0.00"
click at [193, 204] on input "1" at bounding box center [193, 208] width 15 height 9
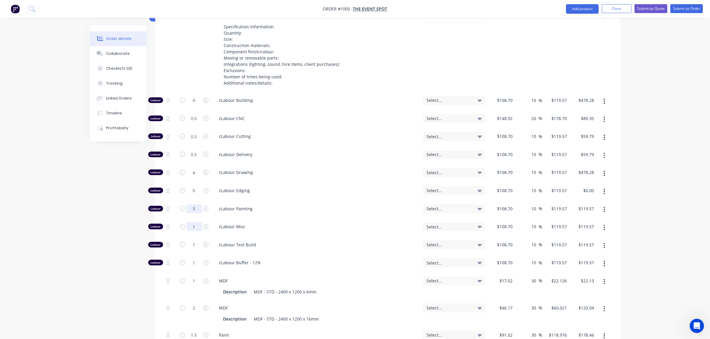
type input "3"
type input "$358.71"
click at [191, 222] on input "1" at bounding box center [193, 226] width 15 height 9
type input "2"
type input "$239.14"
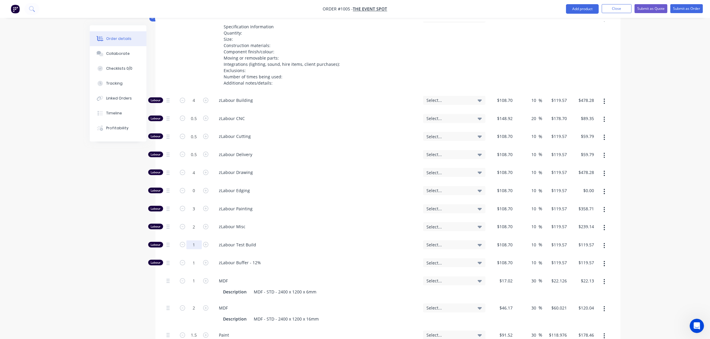
click at [189, 240] on input "1" at bounding box center [193, 244] width 15 height 9
click at [191, 258] on input "1" at bounding box center [193, 262] width 15 height 9
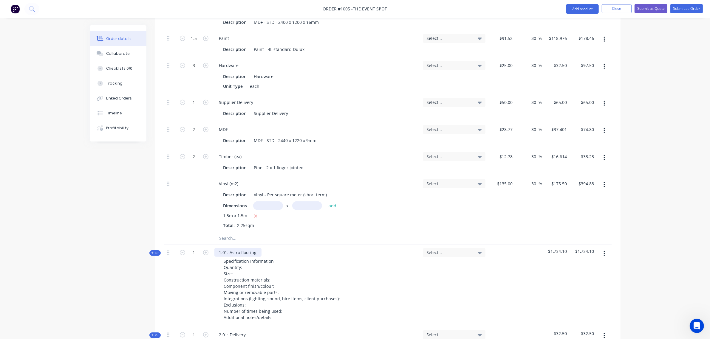
scroll to position [575, 0]
click at [235, 232] on input "text" at bounding box center [278, 238] width 119 height 12
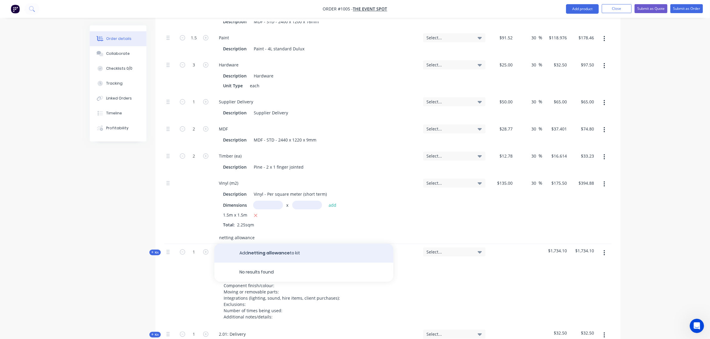
type input "netting allowance"
click at [279, 244] on button "Add netting allowance to kit" at bounding box center [303, 253] width 179 height 19
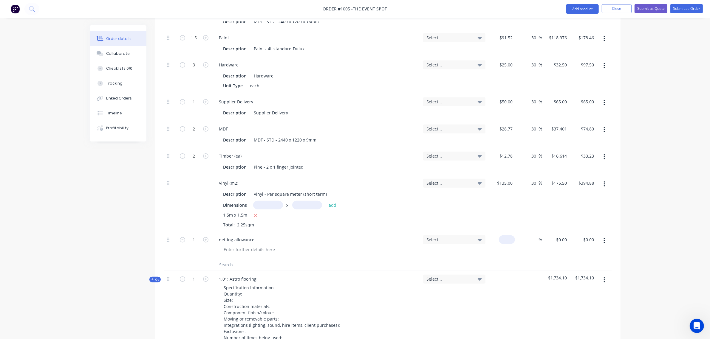
click at [507, 235] on div "$0.00" at bounding box center [507, 239] width 16 height 9
click at [507, 235] on div "0 0" at bounding box center [509, 239] width 9 height 9
type input "$100.00"
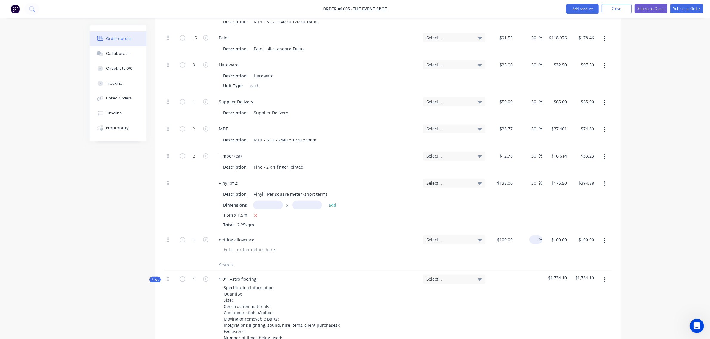
click at [533, 235] on input at bounding box center [534, 239] width 7 height 9
type input "30"
type input "$130.00"
click at [532, 207] on div "30 30 %" at bounding box center [528, 203] width 27 height 57
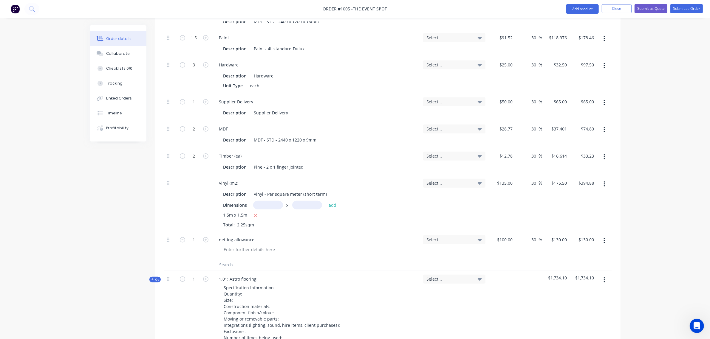
click at [507, 195] on div "$135.00 $135.00" at bounding box center [501, 203] width 27 height 57
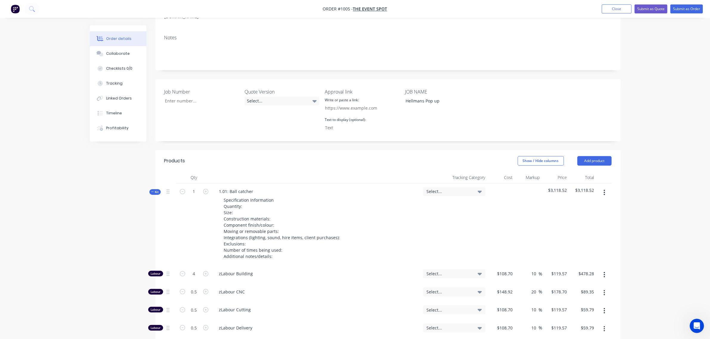
scroll to position [103, 0]
click at [154, 191] on span "Kit" at bounding box center [155, 193] width 8 height 4
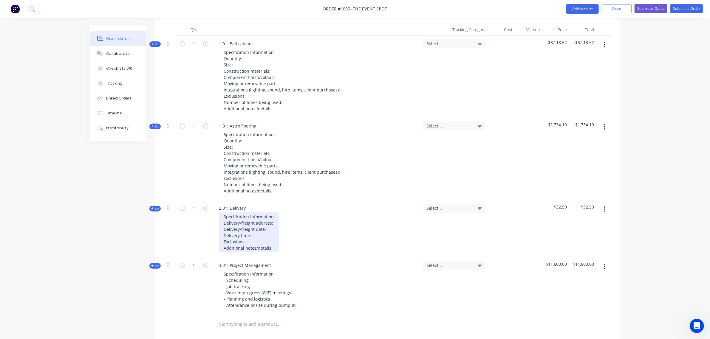
scroll to position [252, 0]
click at [156, 206] on span "Kit" at bounding box center [155, 208] width 8 height 4
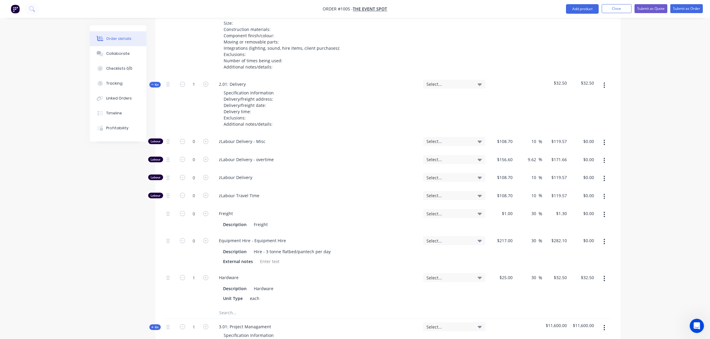
scroll to position [376, 0]
click at [192, 137] on input "0" at bounding box center [193, 141] width 15 height 9
type input "1"
type input "$119.57"
click at [193, 173] on input "0" at bounding box center [193, 177] width 15 height 9
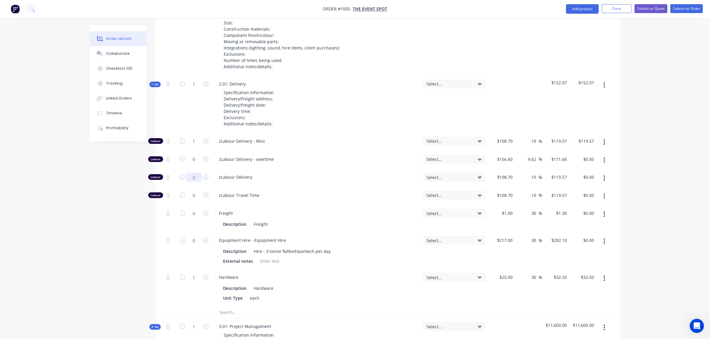
type input "2"
type input "$239.14"
click at [155, 82] on span "Kit" at bounding box center [155, 84] width 8 height 4
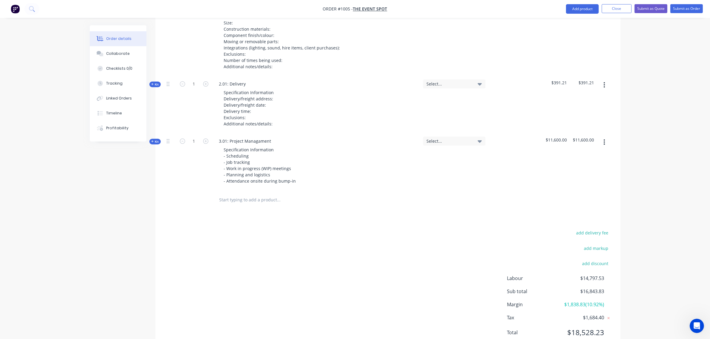
click at [155, 139] on span "Kit" at bounding box center [155, 141] width 8 height 4
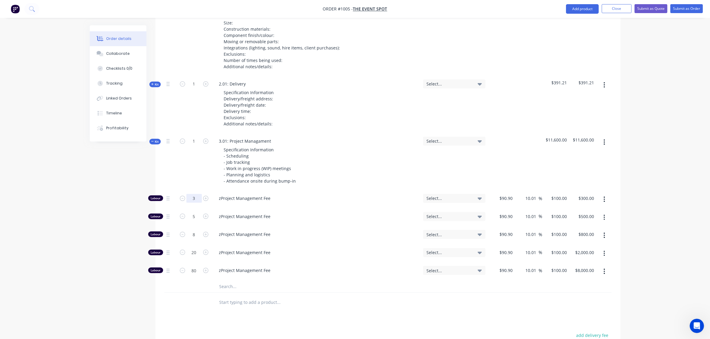
click at [190, 194] on input "3" at bounding box center [193, 198] width 15 height 9
click at [194, 212] on input "5" at bounding box center [193, 216] width 15 height 9
type input "0"
type input "$0.00"
drag, startPoint x: 192, startPoint y: 218, endPoint x: 197, endPoint y: 231, distance: 14.0
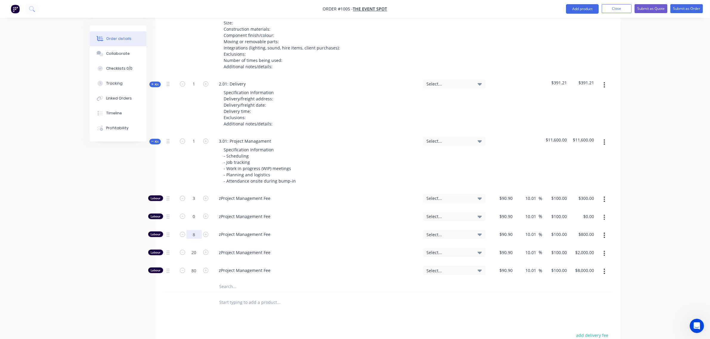
click at [192, 230] on input "8" at bounding box center [193, 234] width 15 height 9
type input "0"
type input "$0.00"
click at [196, 248] on input "20" at bounding box center [193, 252] width 15 height 9
type input "0"
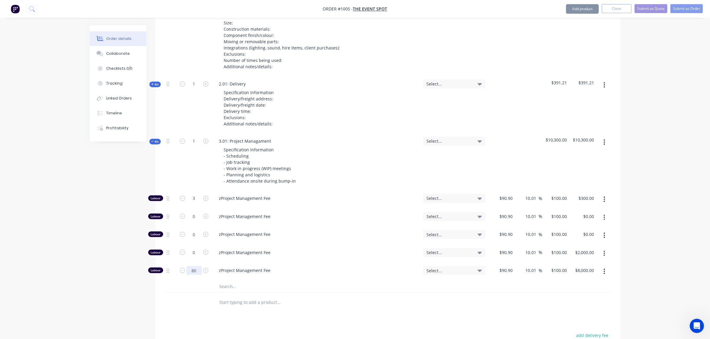
type input "$0.00"
click at [195, 266] on input "80" at bounding box center [193, 270] width 15 height 9
type input "0"
type input "$0.00"
click at [193, 194] on input "3" at bounding box center [193, 198] width 15 height 9
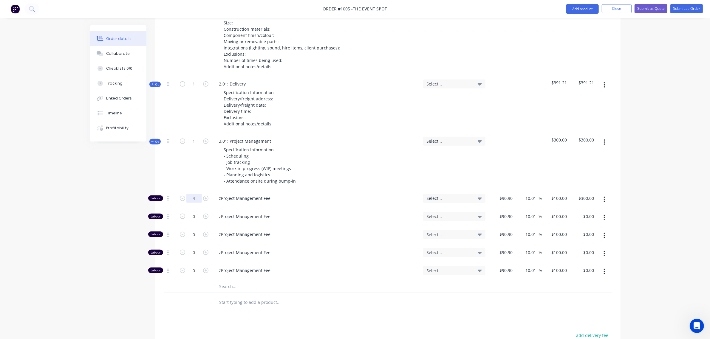
type input "4"
type input "$400.00"
click at [190, 158] on div "1" at bounding box center [194, 161] width 36 height 57
click at [155, 139] on span "Kit" at bounding box center [155, 141] width 8 height 4
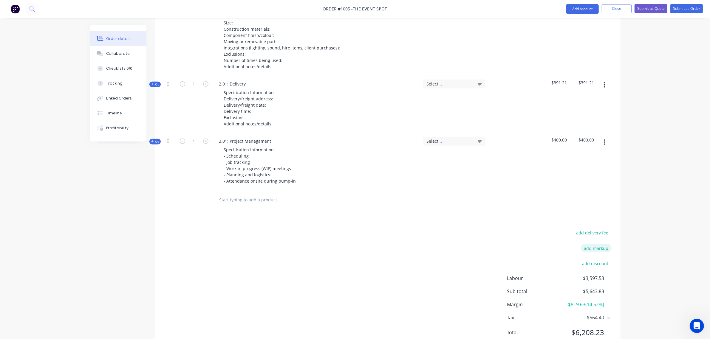
click at [592, 244] on button "add markup" at bounding box center [596, 248] width 31 height 8
click at [594, 244] on input at bounding box center [588, 248] width 27 height 9
type input "7"
click input "submit" at bounding box center [0, 0] width 0 height 0
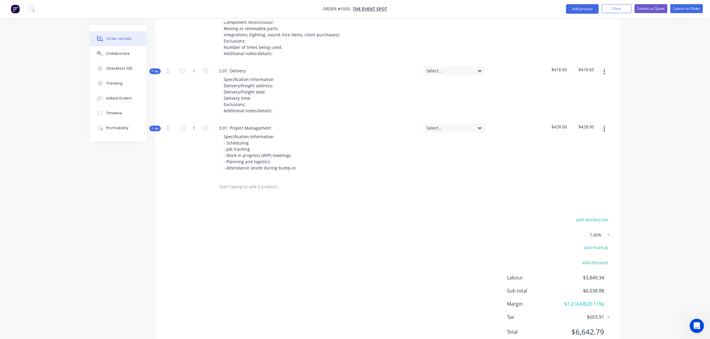
scroll to position [395, 0]
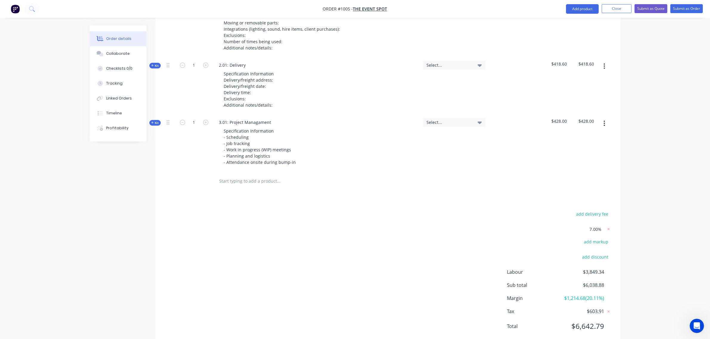
click at [157, 121] on span "Kit" at bounding box center [155, 123] width 8 height 4
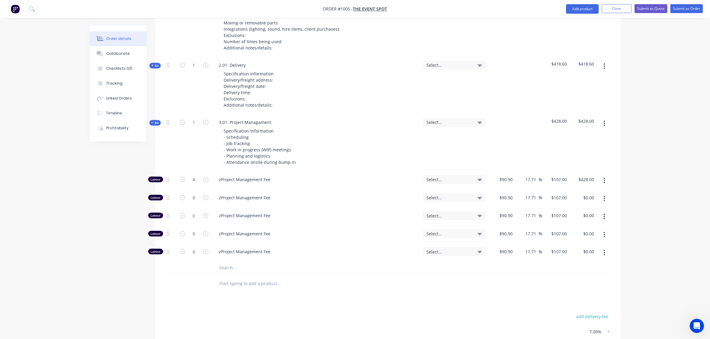
click at [157, 121] on span "Kit" at bounding box center [155, 123] width 8 height 4
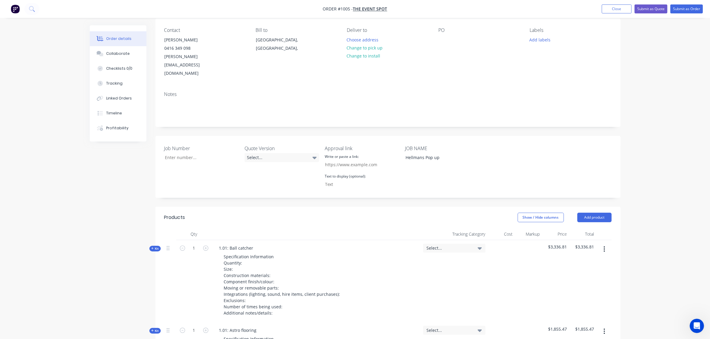
scroll to position [0, 0]
